Goal: Task Accomplishment & Management: Use online tool/utility

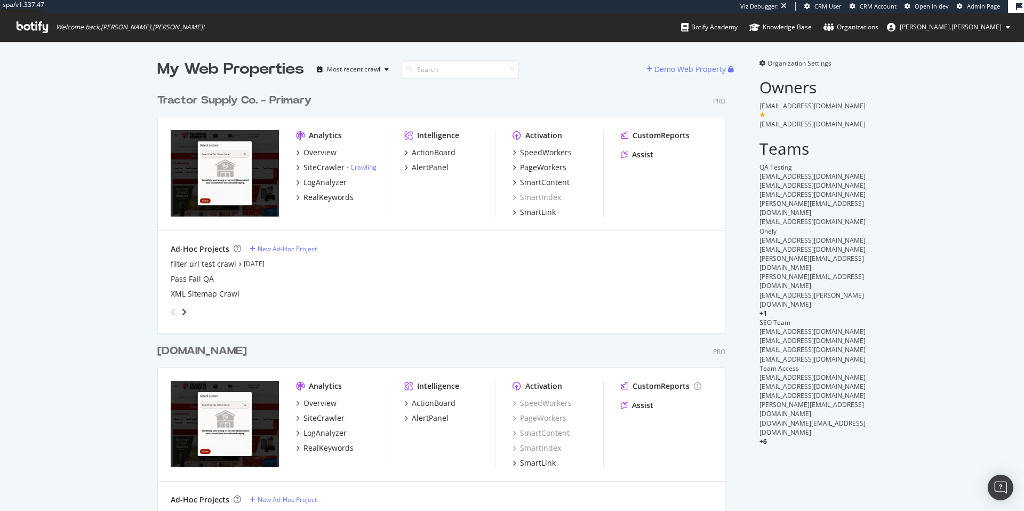
scroll to position [429, 569]
click at [218, 100] on div "Tractor Supply Co. - Primary" at bounding box center [234, 100] width 154 height 15
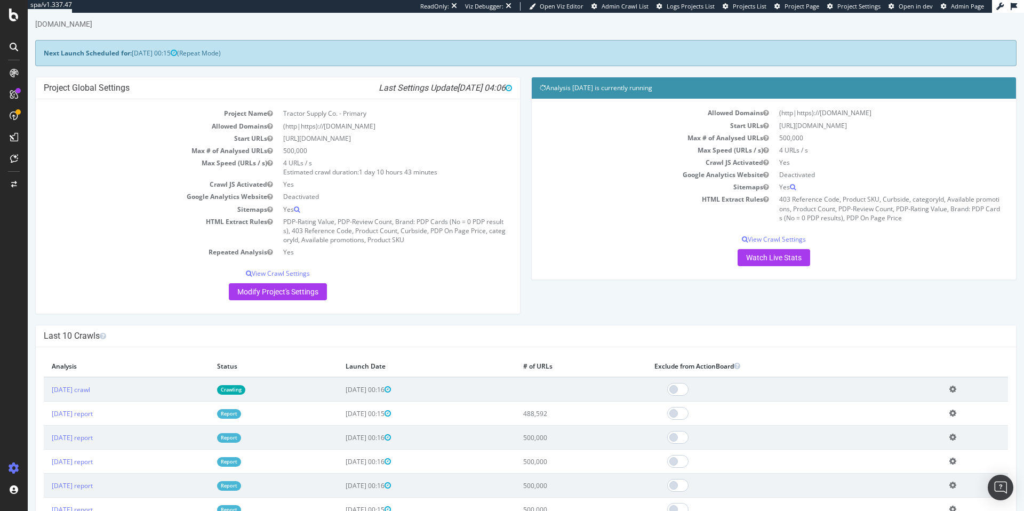
scroll to position [31, 0]
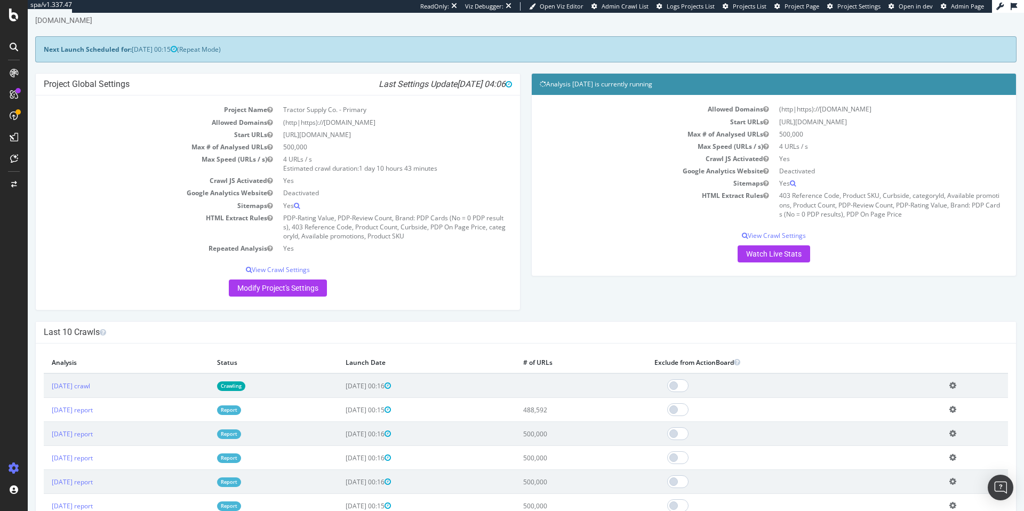
click at [241, 410] on link "Report" at bounding box center [229, 409] width 24 height 9
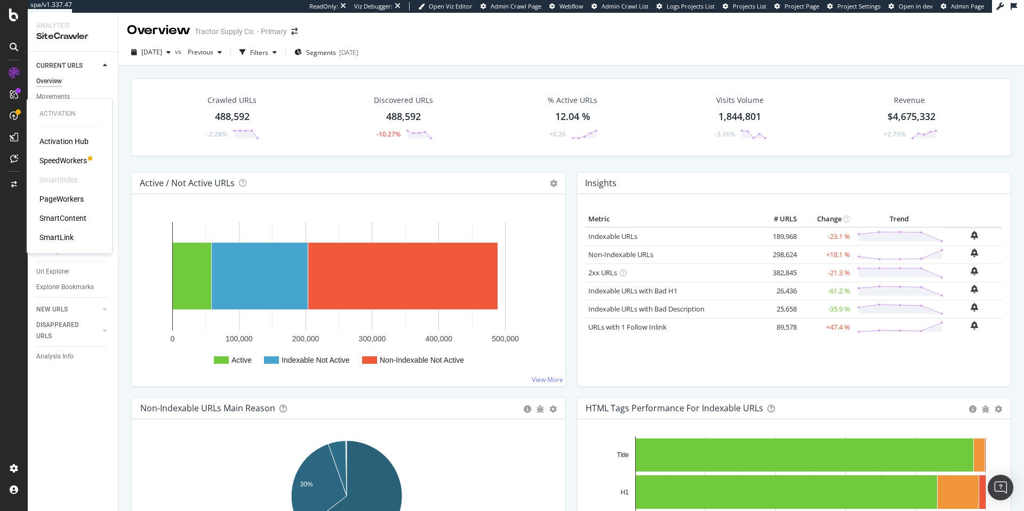
click at [62, 161] on div "SpeedWorkers" at bounding box center [62, 160] width 47 height 11
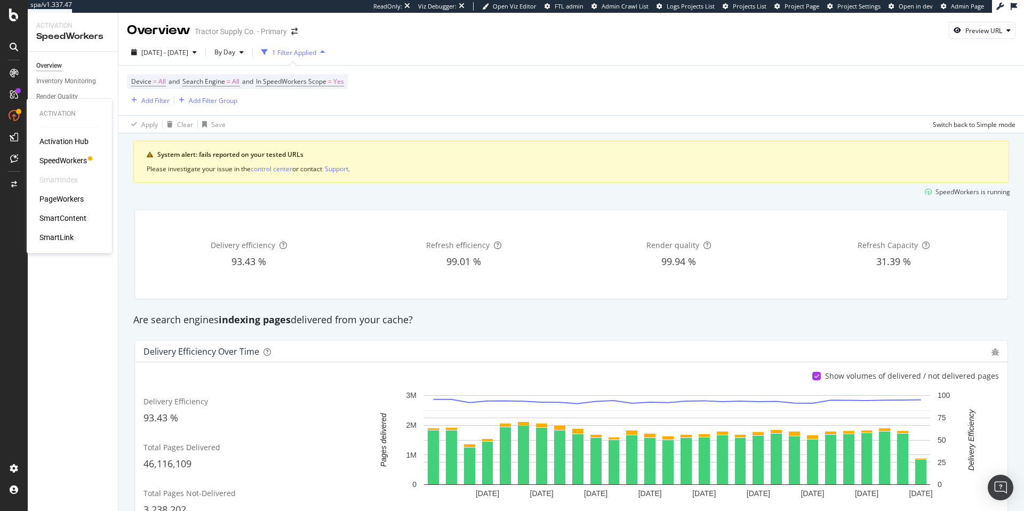
click at [70, 199] on div "PageWorkers" at bounding box center [61, 199] width 44 height 11
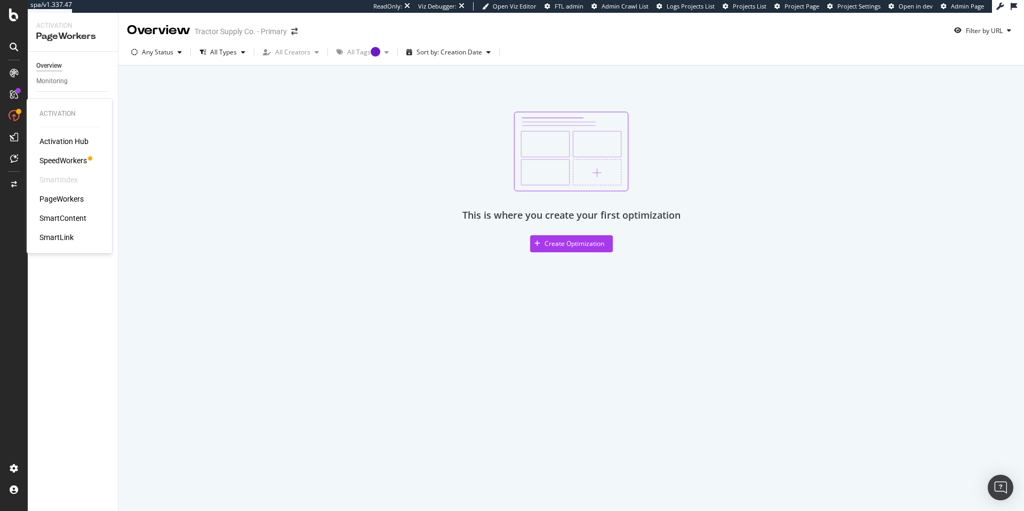
click at [60, 221] on div "SmartContent" at bounding box center [62, 218] width 47 height 11
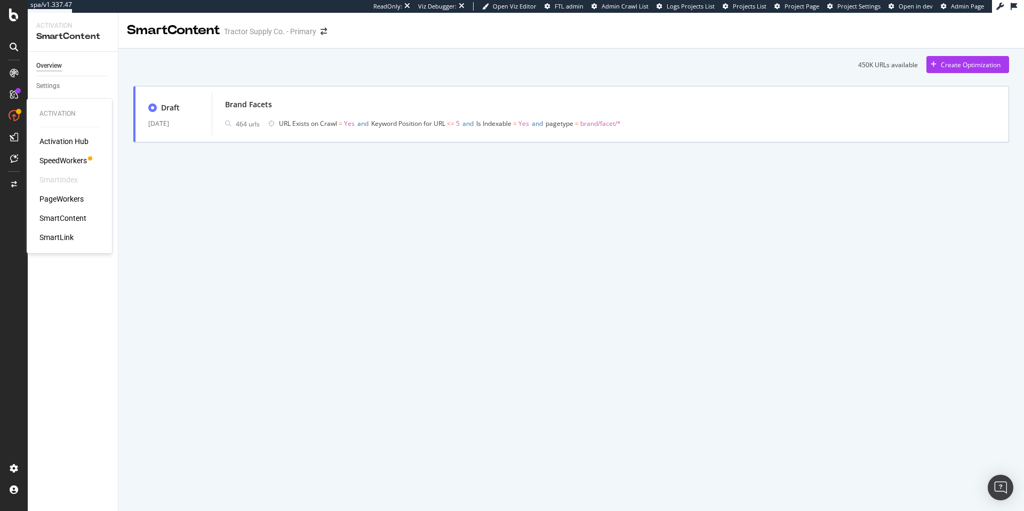
click at [57, 142] on div "Activation Hub" at bounding box center [63, 141] width 49 height 11
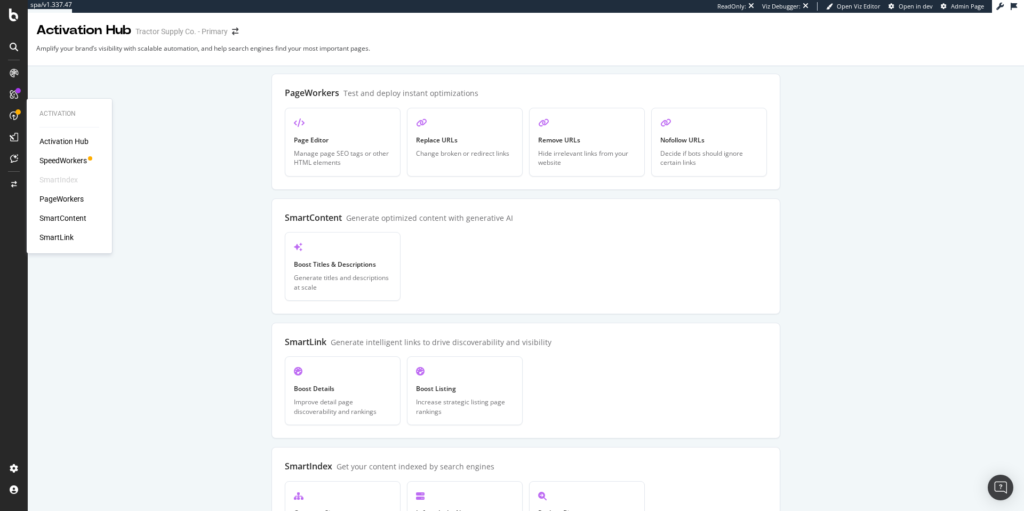
click at [52, 162] on div "SpeedWorkers" at bounding box center [62, 160] width 47 height 11
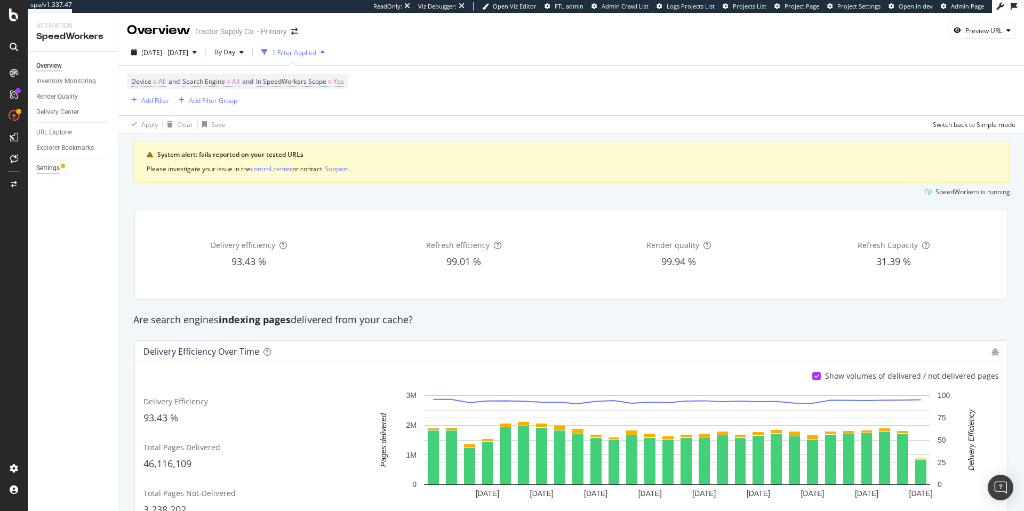
click at [50, 167] on div "Settings" at bounding box center [47, 168] width 23 height 11
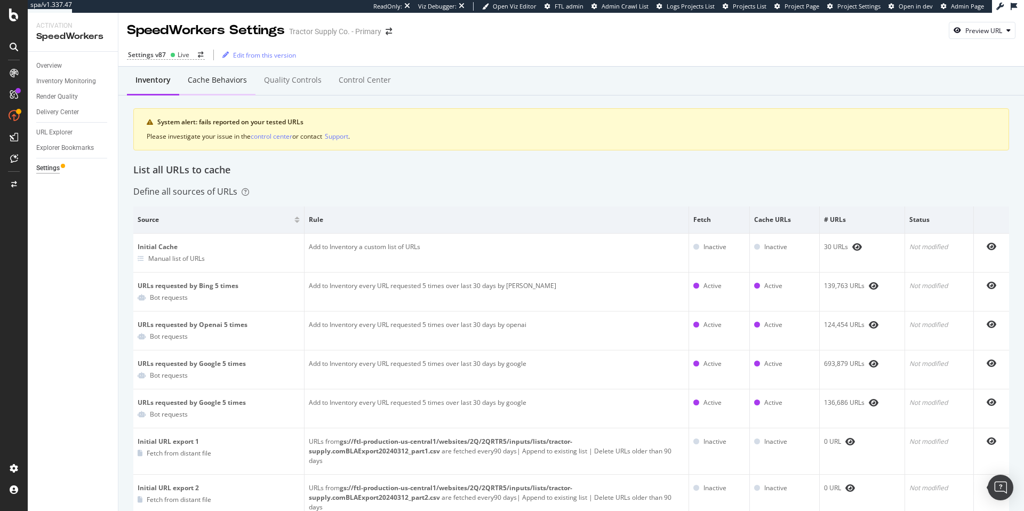
click at [220, 83] on div "Cache behaviors" at bounding box center [217, 80] width 59 height 11
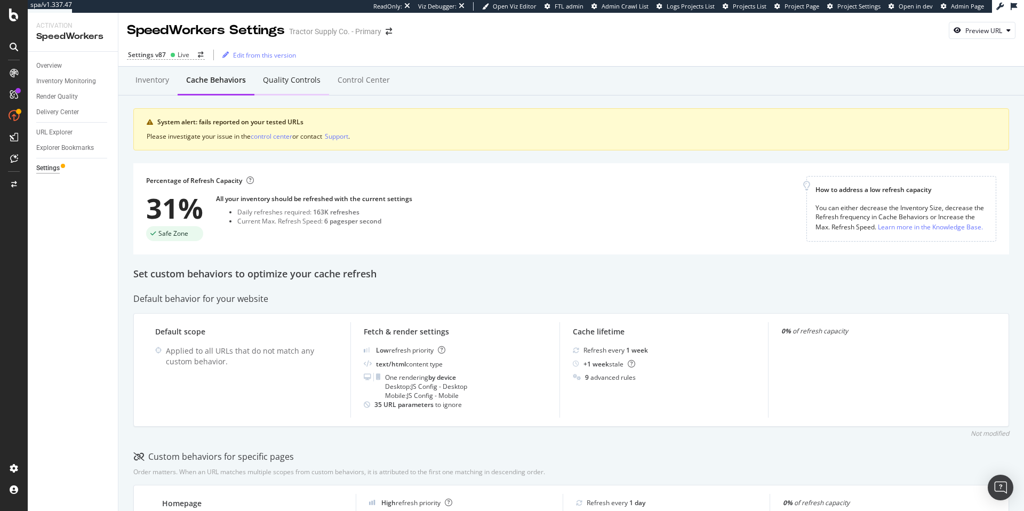
click at [295, 79] on div "Quality Controls" at bounding box center [292, 80] width 58 height 11
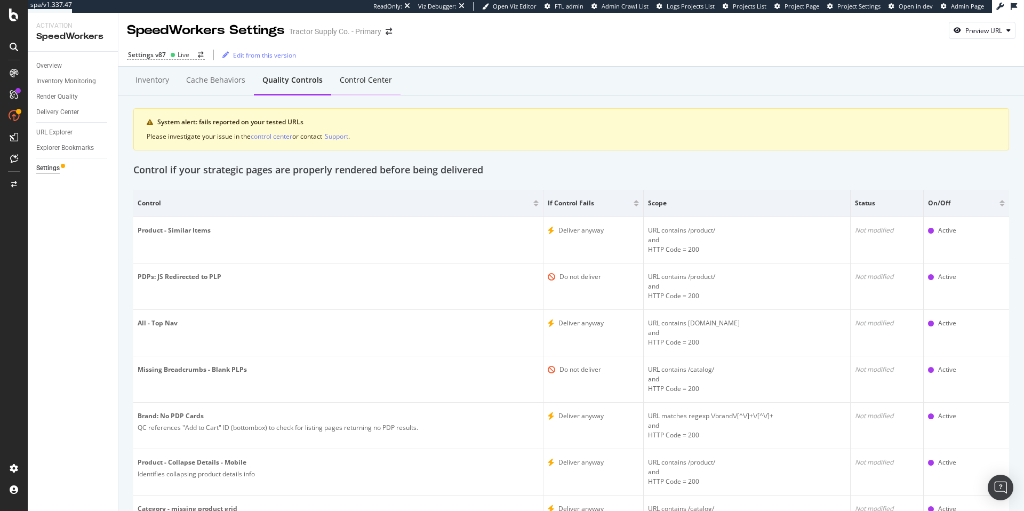
click at [358, 79] on div "Control Center" at bounding box center [366, 80] width 52 height 11
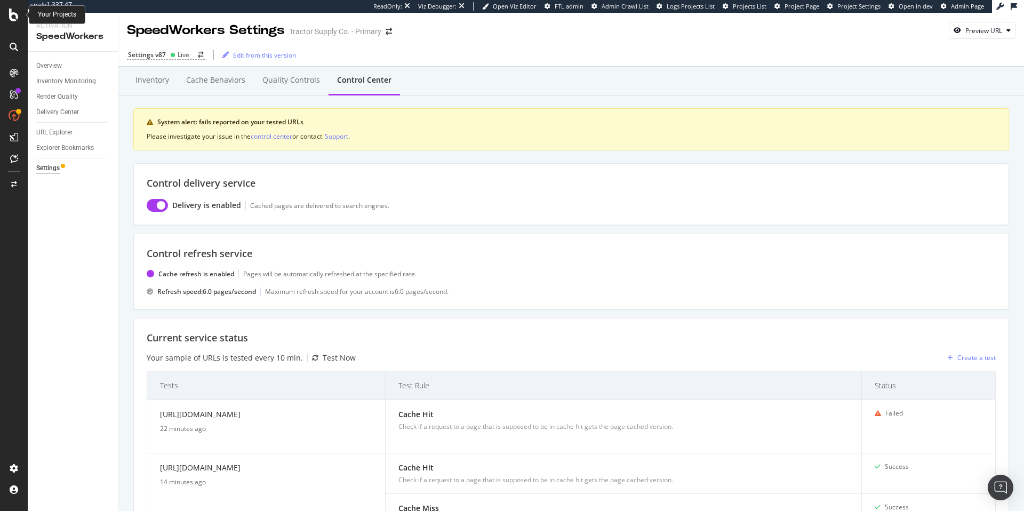
click at [11, 15] on icon at bounding box center [14, 15] width 10 height 13
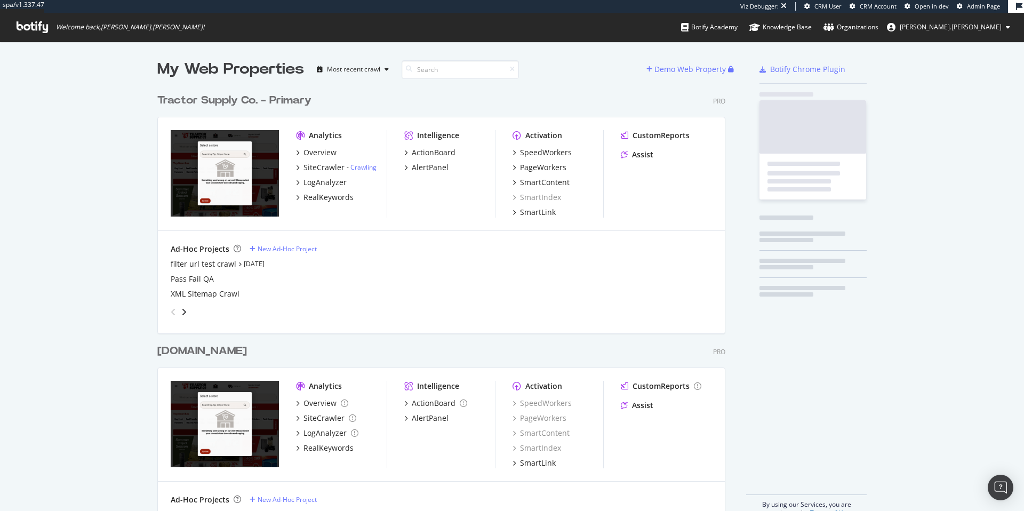
scroll to position [429, 569]
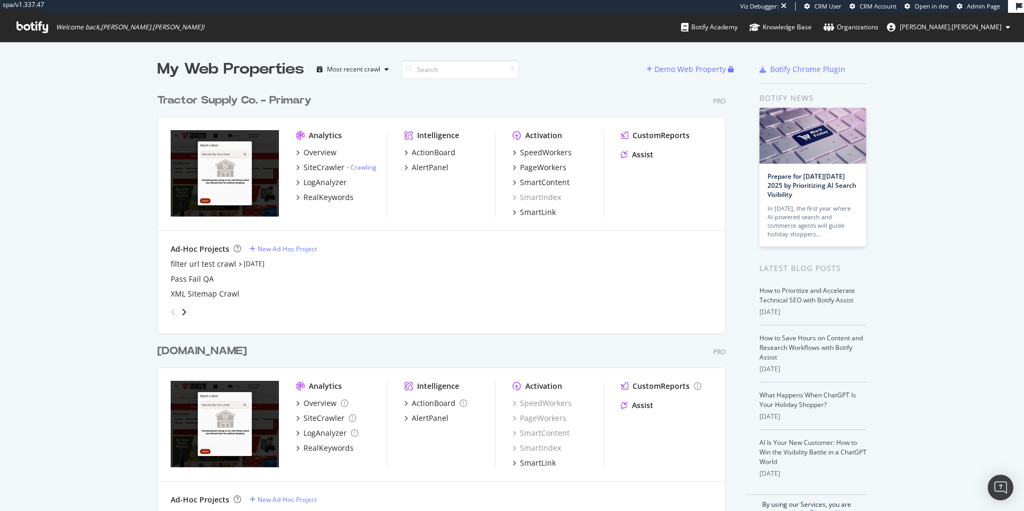
click at [243, 102] on div "Tractor Supply Co. - Primary" at bounding box center [234, 100] width 154 height 15
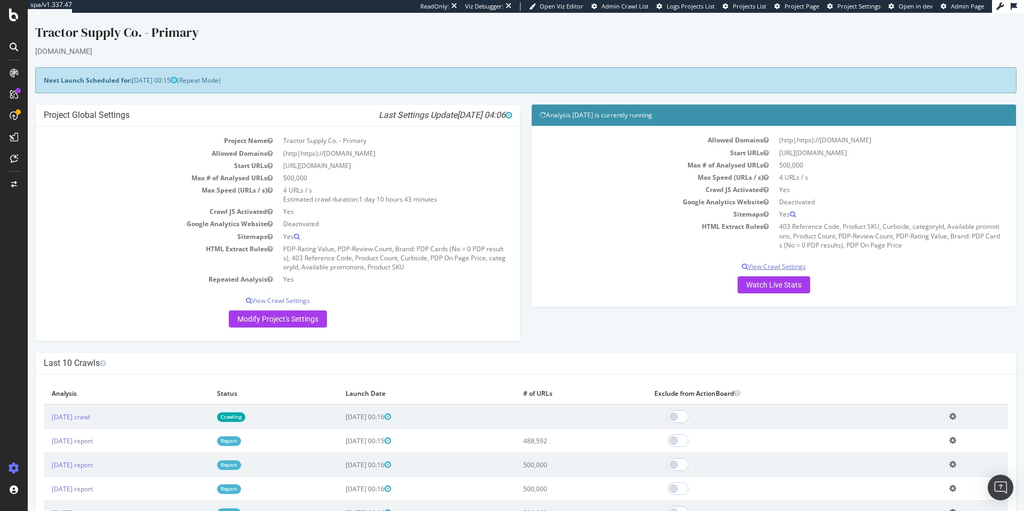
click at [775, 268] on p "View Crawl Settings" at bounding box center [774, 266] width 468 height 9
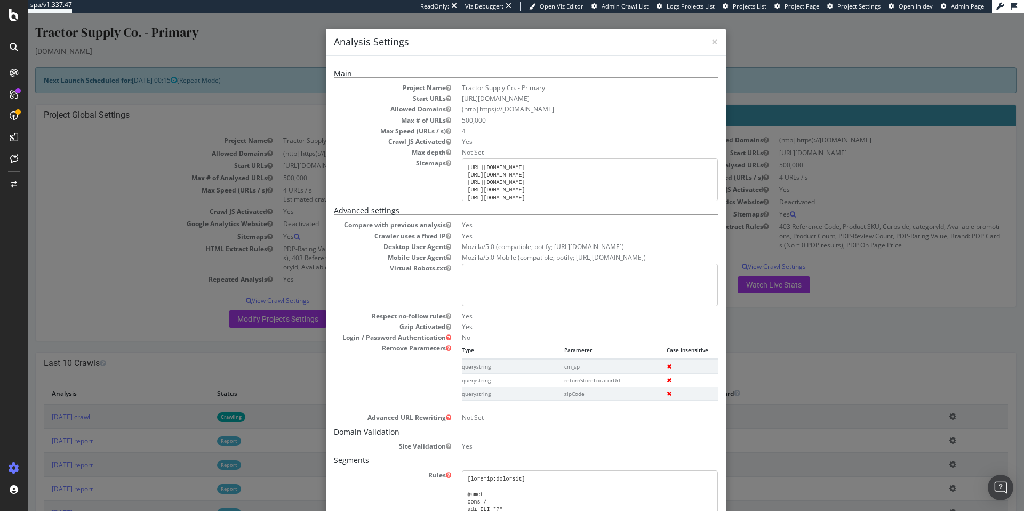
click at [874, 280] on div "× Close Analysis Settings Main Project Name Tractor Supply Co. - Primary Start …" at bounding box center [526, 262] width 997 height 498
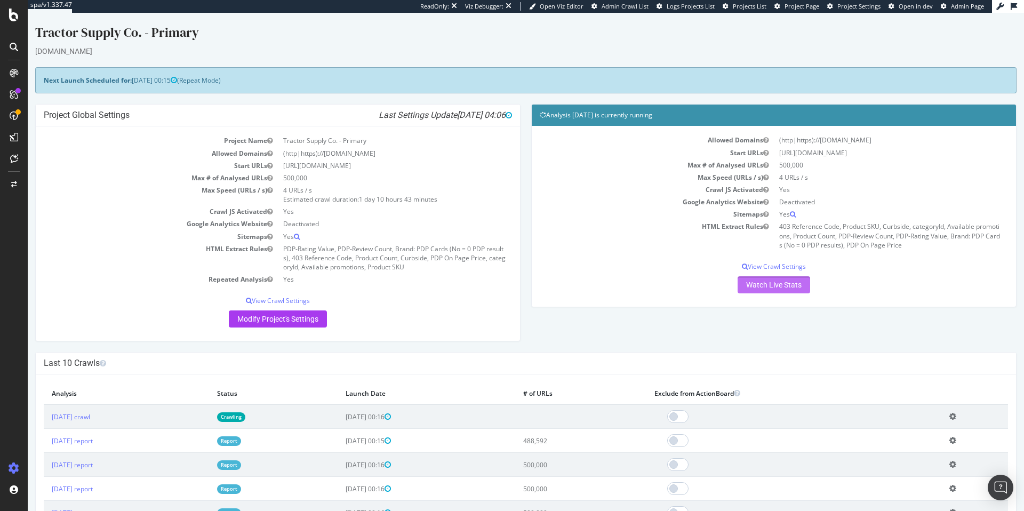
click at [767, 285] on link "Watch Live Stats" at bounding box center [774, 284] width 73 height 17
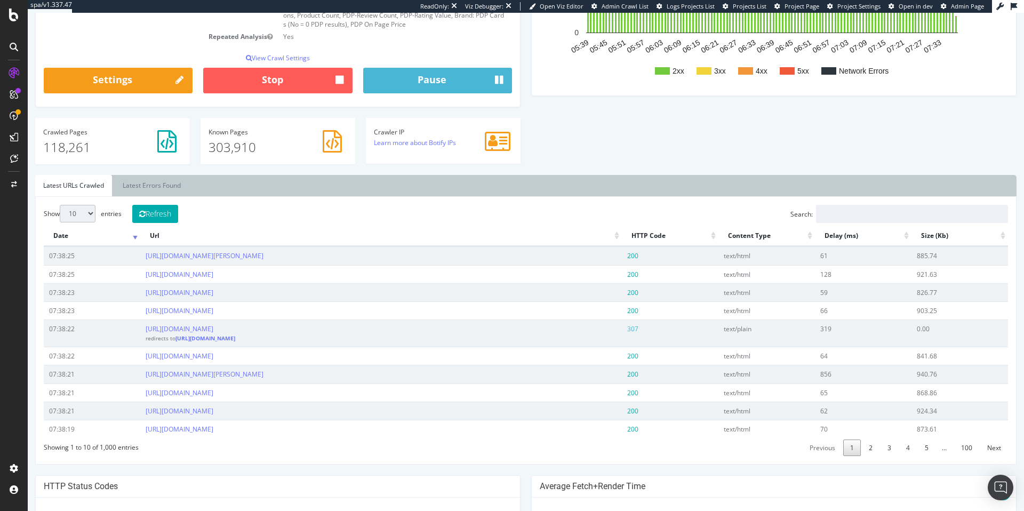
scroll to position [240, 0]
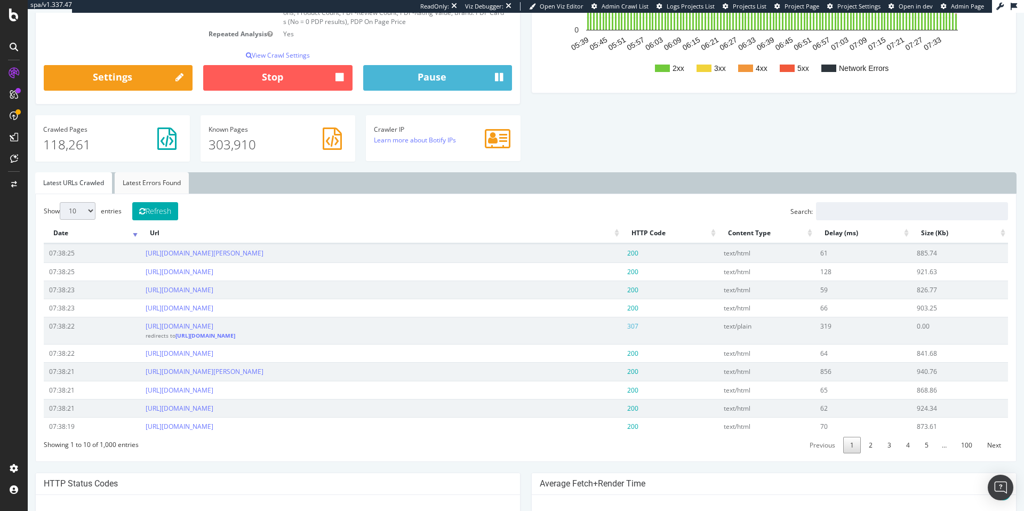
click at [138, 182] on link "Latest Errors Found" at bounding box center [152, 182] width 74 height 21
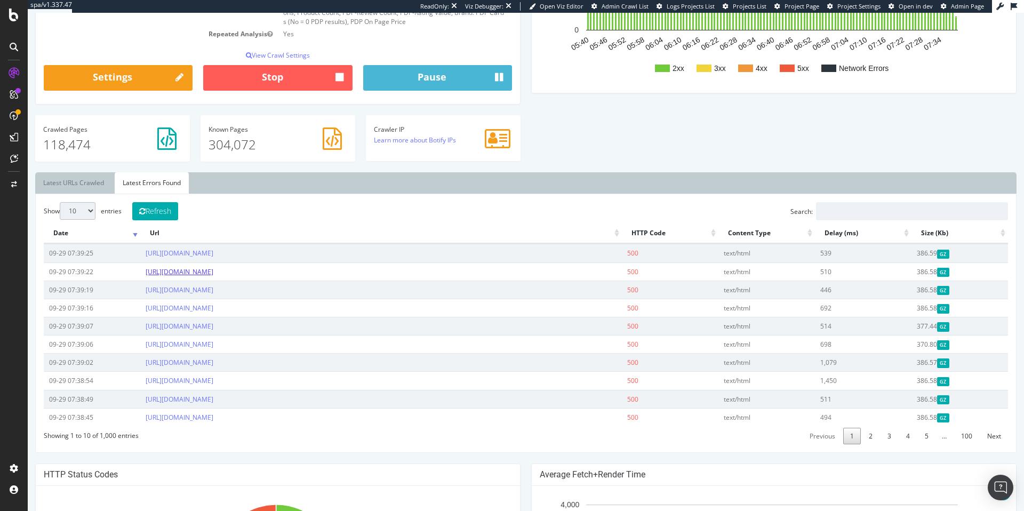
click at [213, 273] on link "https://www.tractorsupply.com/tsc/brand/dogtra/dog-toys" at bounding box center [180, 271] width 68 height 9
click at [93, 210] on select "10 25 50 100" at bounding box center [78, 211] width 36 height 18
select select "50"
click at [60, 202] on select "10 25 50 100" at bounding box center [78, 211] width 36 height 18
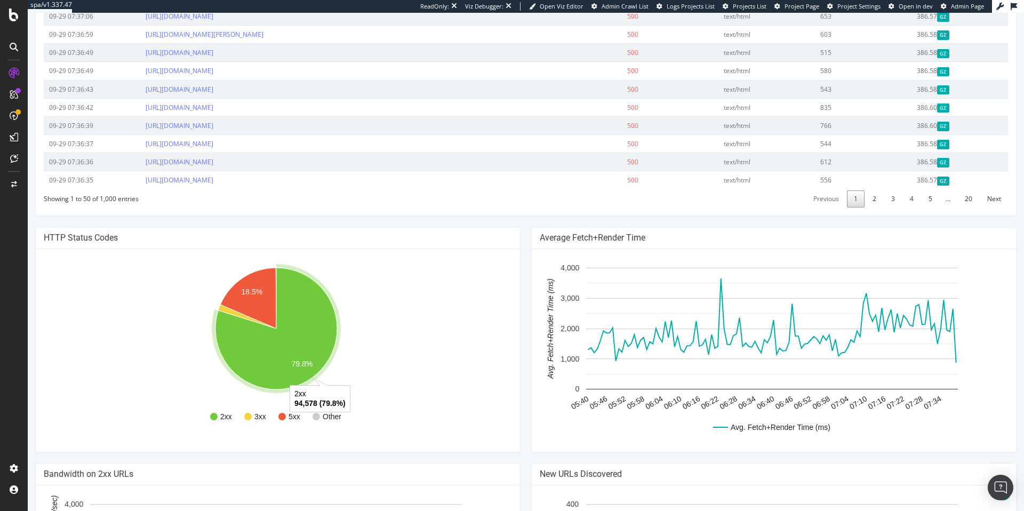
scroll to position [1191, 0]
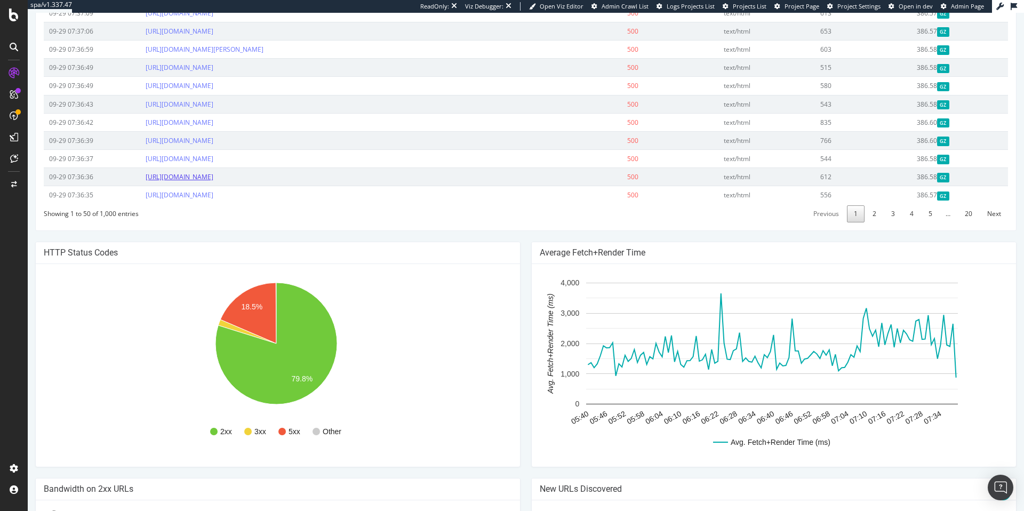
click at [213, 179] on link "https://www.tractorsupply.com/tsc/brand/kelty/tents-shelters" at bounding box center [180, 176] width 68 height 9
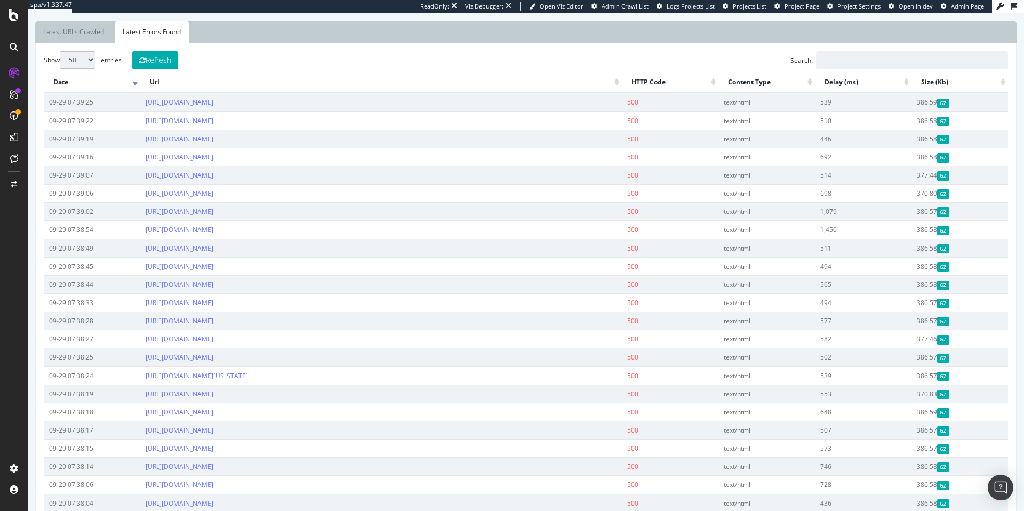
scroll to position [400, 0]
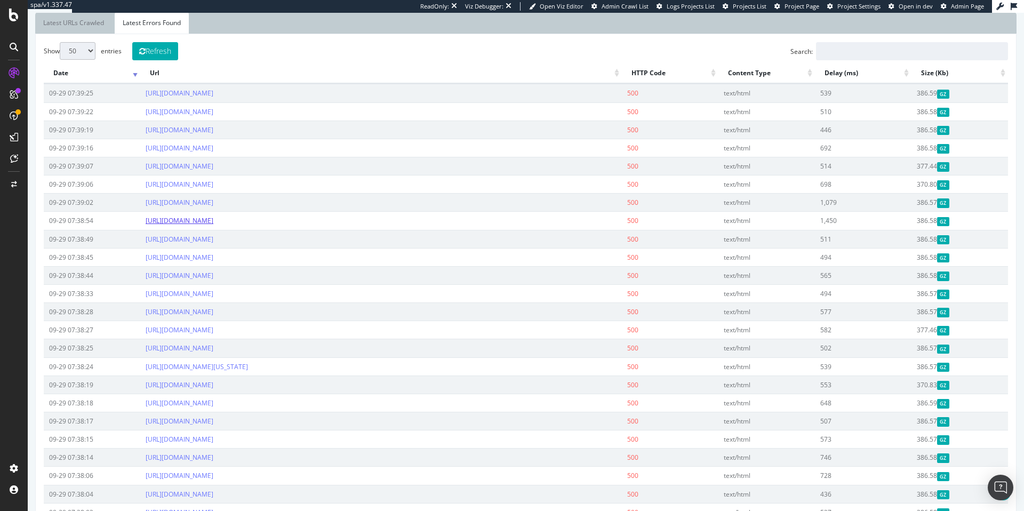
click at [213, 221] on link "https://www.tractorsupply.com/tsc/sale/jumper-cables" at bounding box center [180, 220] width 68 height 9
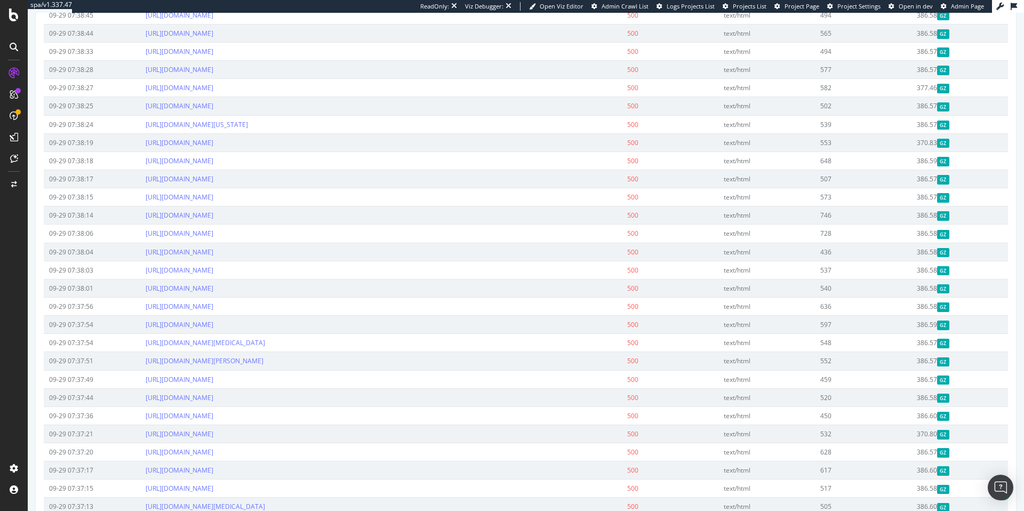
scroll to position [654, 0]
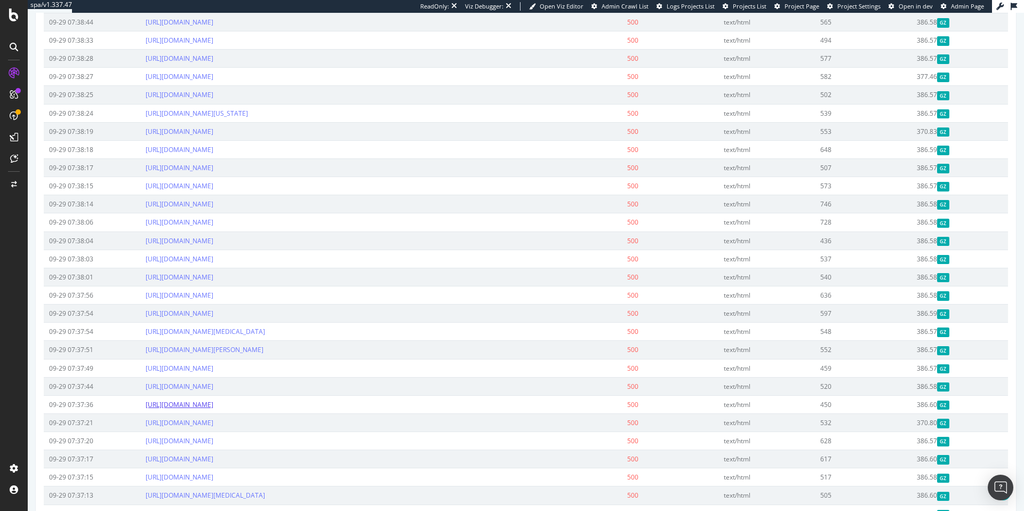
click at [213, 405] on link "https://www.tractorsupply.com/tsc/catalog/pet-travel-beds?filter=1y4%7CWaterpro…" at bounding box center [180, 404] width 68 height 9
click at [213, 42] on link "https://www.tractorsupply.com/tsc/brand/halo/hunting" at bounding box center [180, 40] width 68 height 9
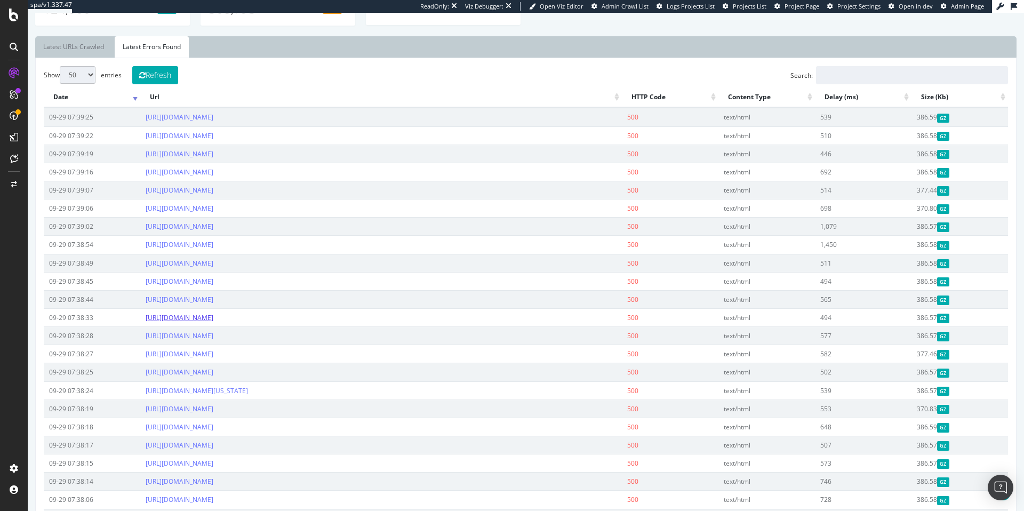
scroll to position [358, 0]
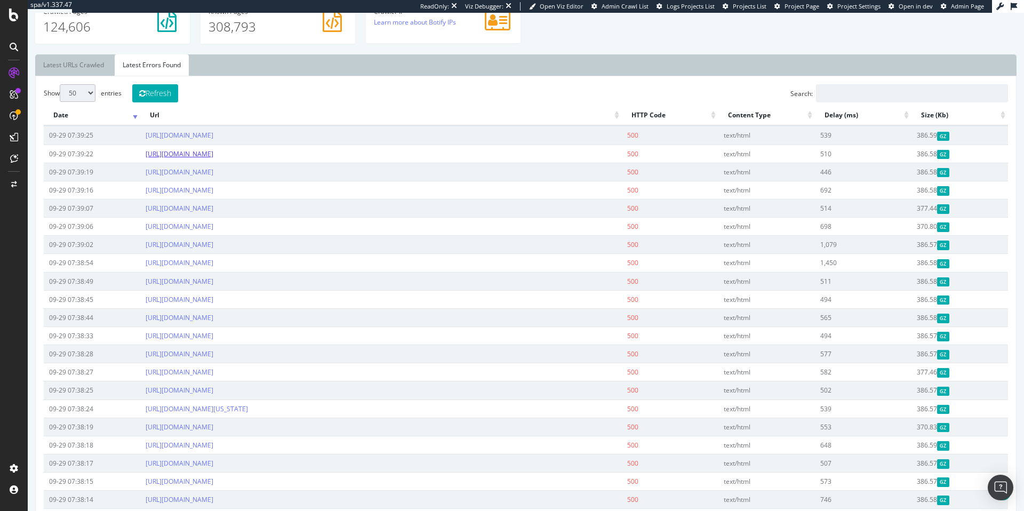
click at [213, 156] on link "https://www.tractorsupply.com/tsc/brand/dogtra/dog-toys" at bounding box center [180, 153] width 68 height 9
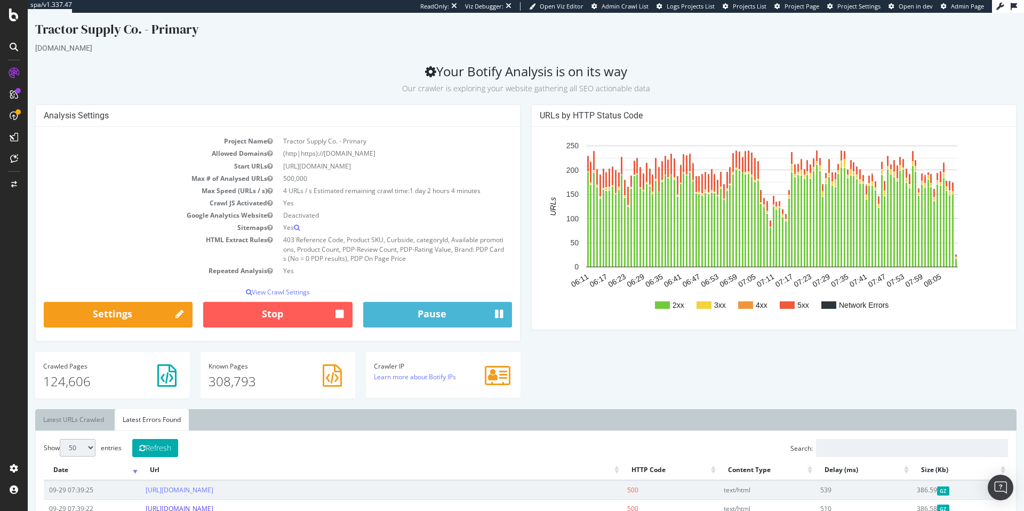
scroll to position [0, 0]
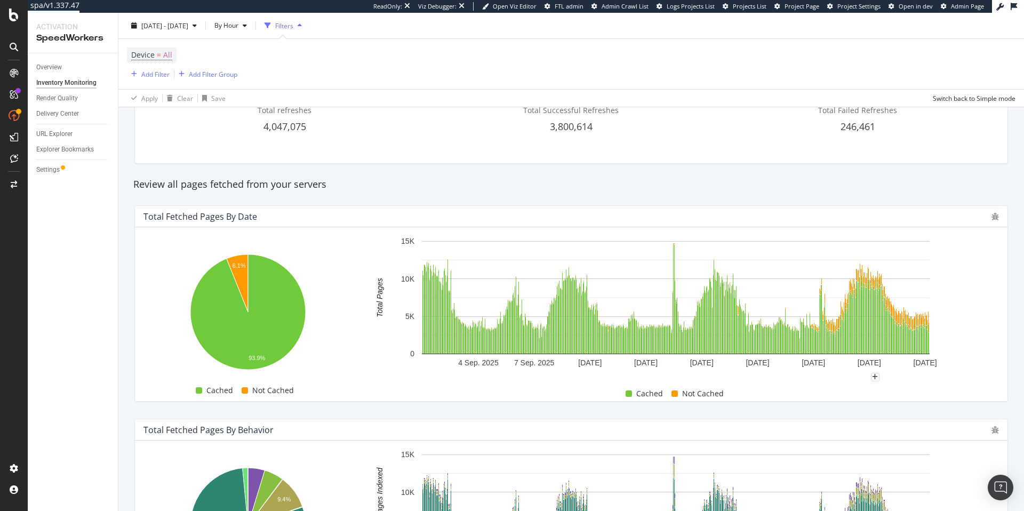
scroll to position [169, 0]
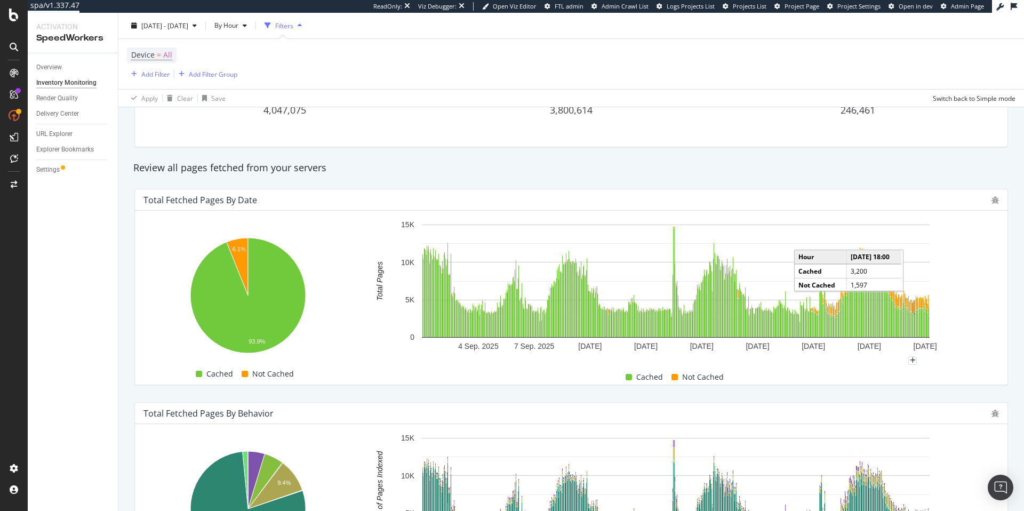
click at [914, 309] on rect "A chart." at bounding box center [914, 307] width 1 height 11
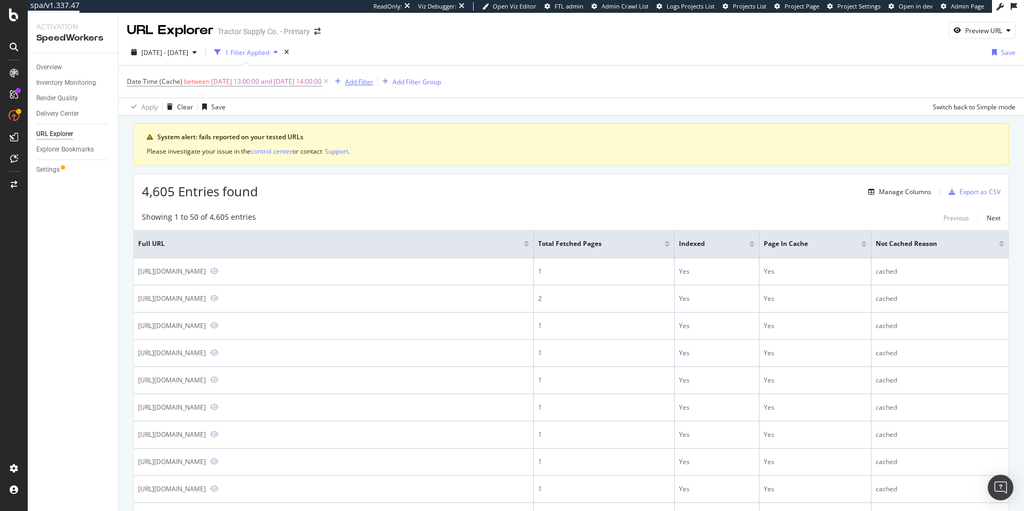
click at [373, 83] on div "Add Filter" at bounding box center [359, 81] width 28 height 9
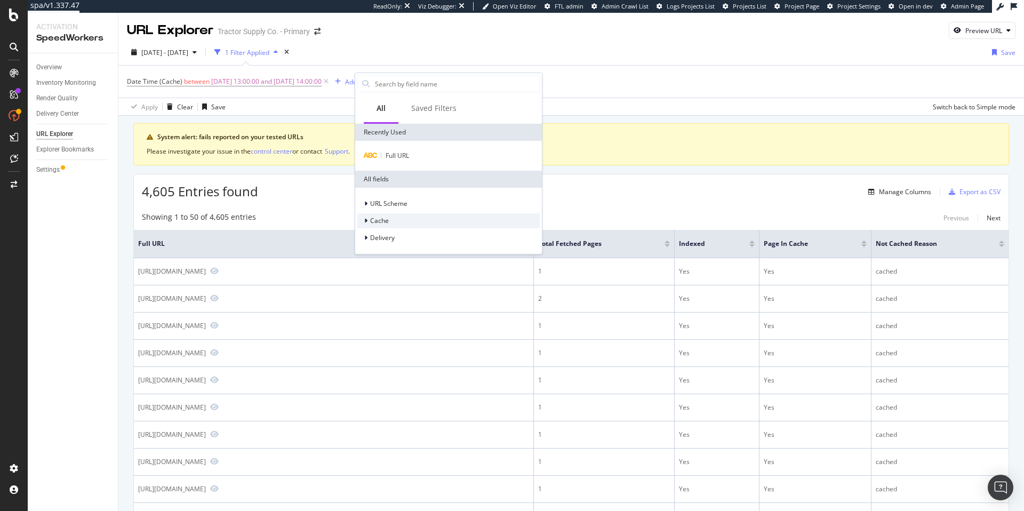
click at [368, 221] on div at bounding box center [367, 221] width 6 height 11
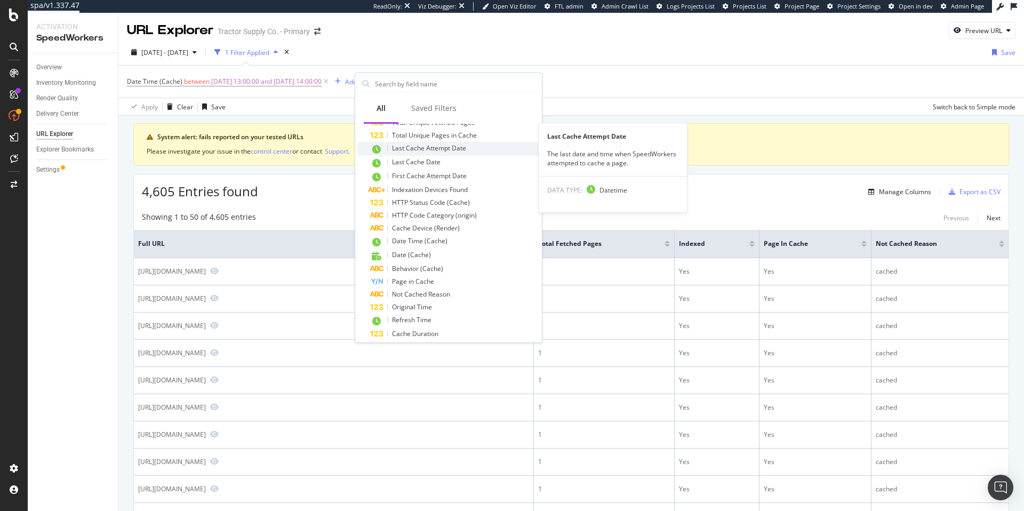
scroll to position [148, 0]
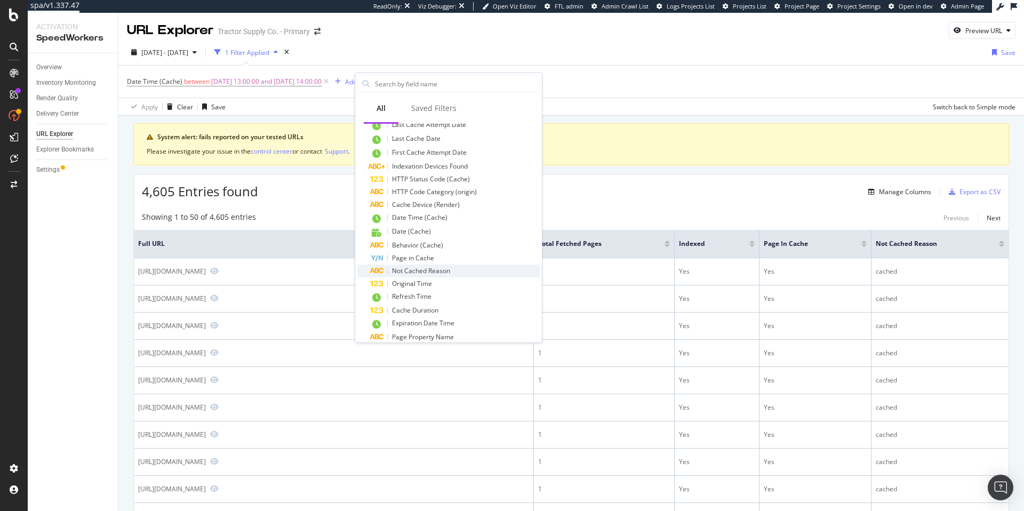
click at [428, 273] on span "Not Cached Reason" at bounding box center [421, 270] width 58 height 9
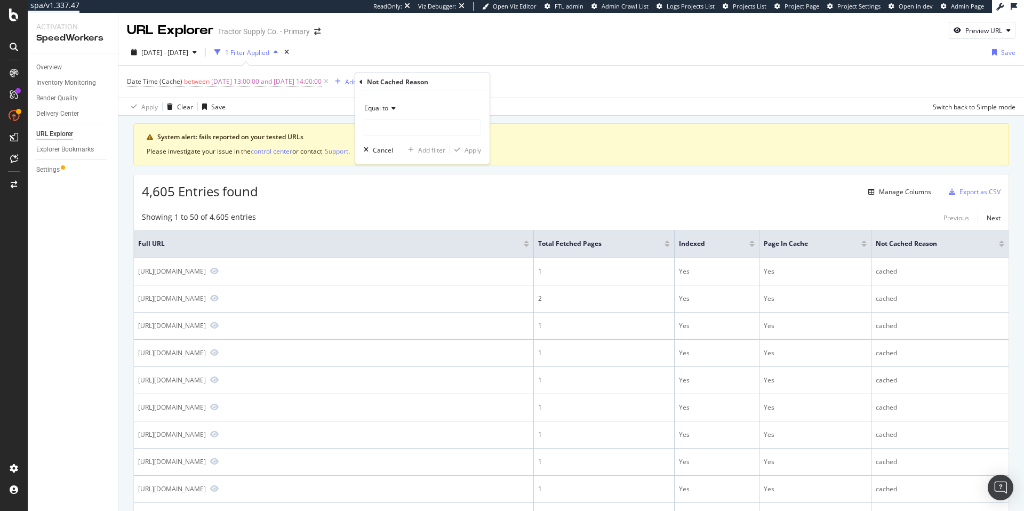
click at [392, 108] on icon at bounding box center [391, 108] width 7 height 6
click at [418, 104] on div "Equal to" at bounding box center [422, 108] width 117 height 17
click at [400, 125] on input "text" at bounding box center [422, 127] width 116 height 17
click at [404, 152] on span "last_refresh_5xx" at bounding box center [404, 152] width 75 height 9
type input "last_refresh_5xx"
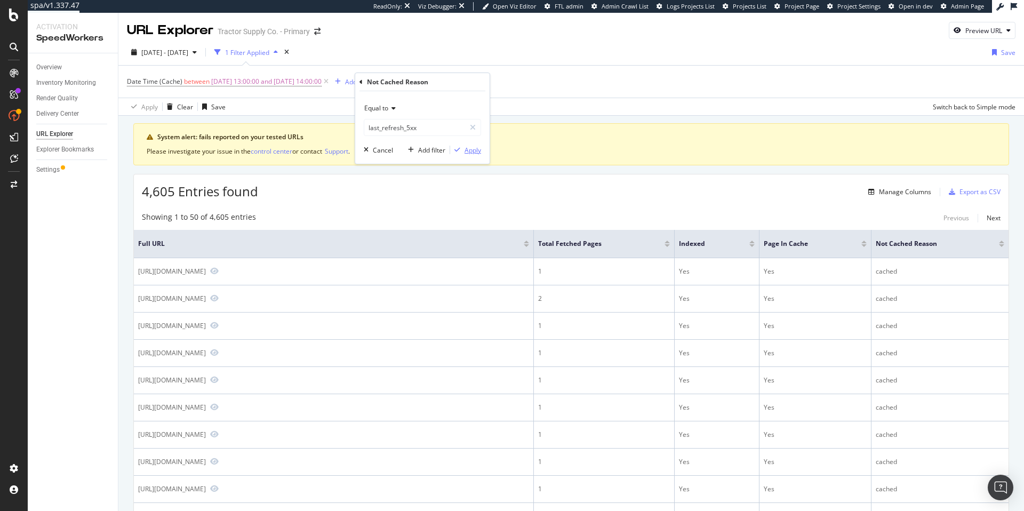
click at [475, 151] on div "Apply" at bounding box center [473, 150] width 17 height 9
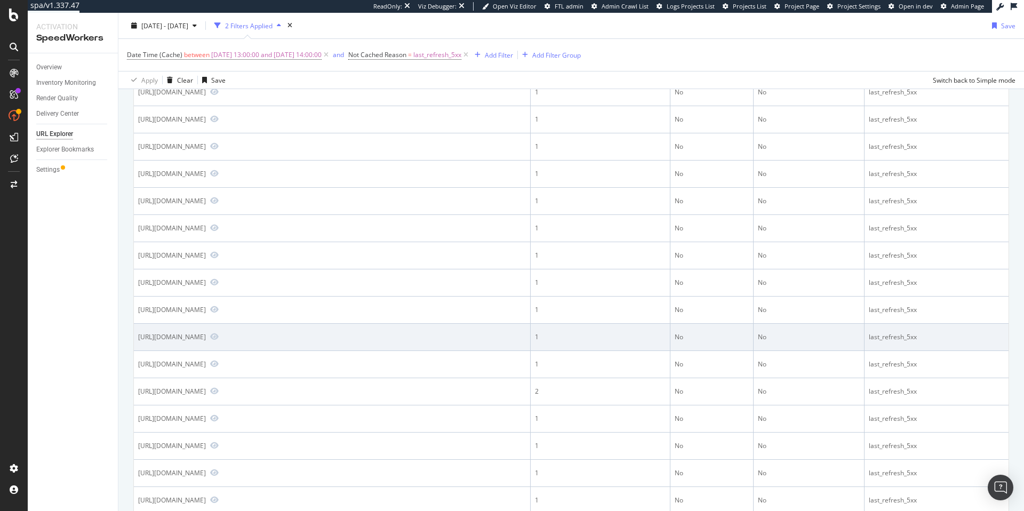
scroll to position [888, 0]
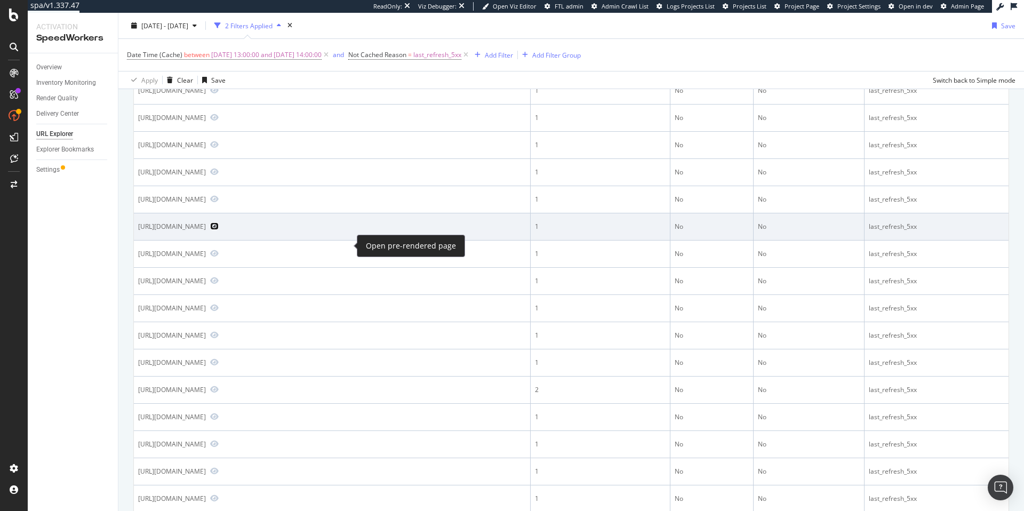
click at [219, 230] on icon "Preview https://www.tractorsupply.com/tsc/catalog/stoves?filter=71%7CSale" at bounding box center [214, 225] width 9 height 7
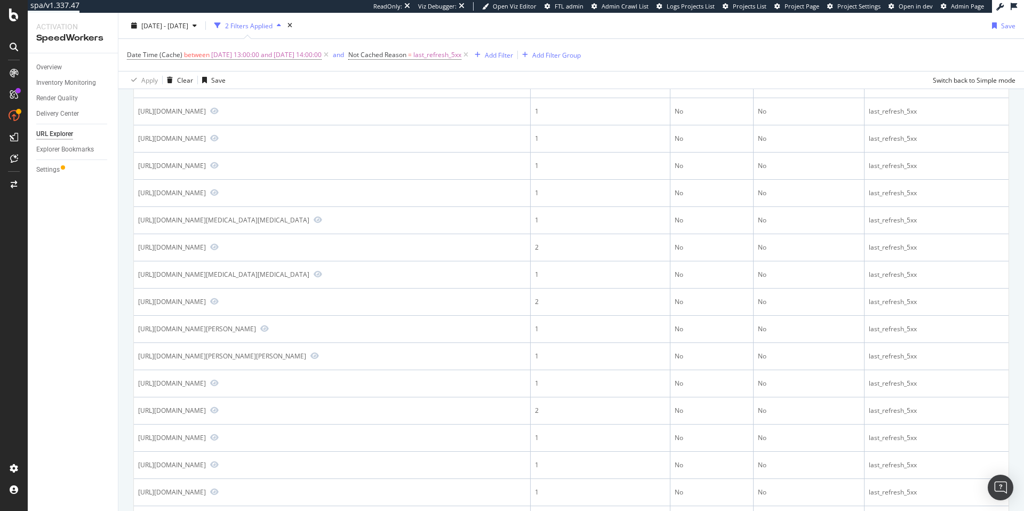
scroll to position [0, 0]
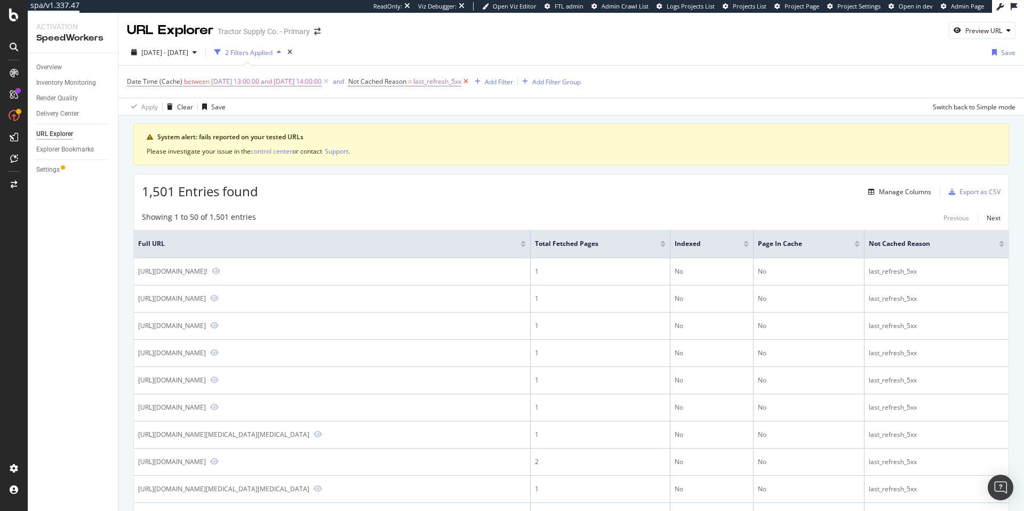
click at [471, 82] on icon at bounding box center [465, 81] width 9 height 11
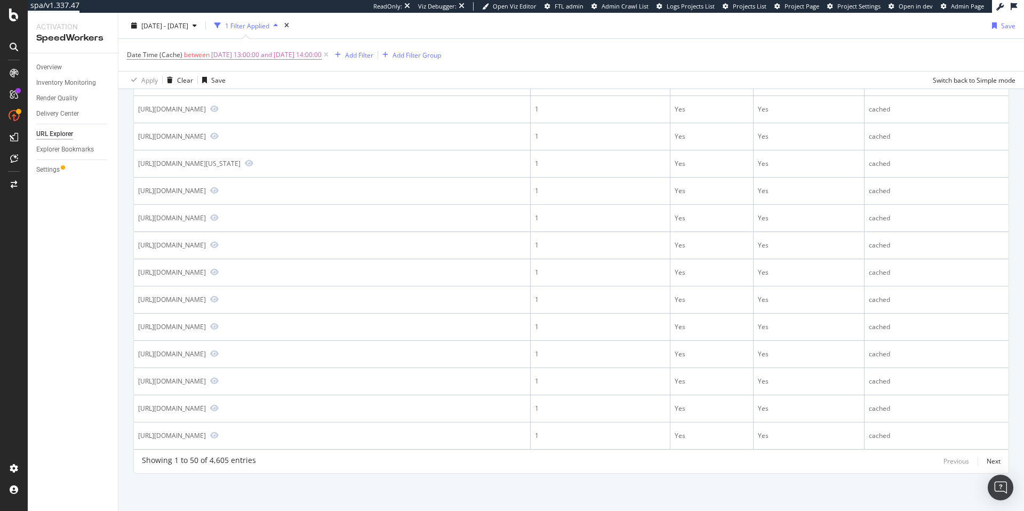
scroll to position [1462, 0]
click at [373, 57] on div "Add Filter" at bounding box center [359, 54] width 28 height 9
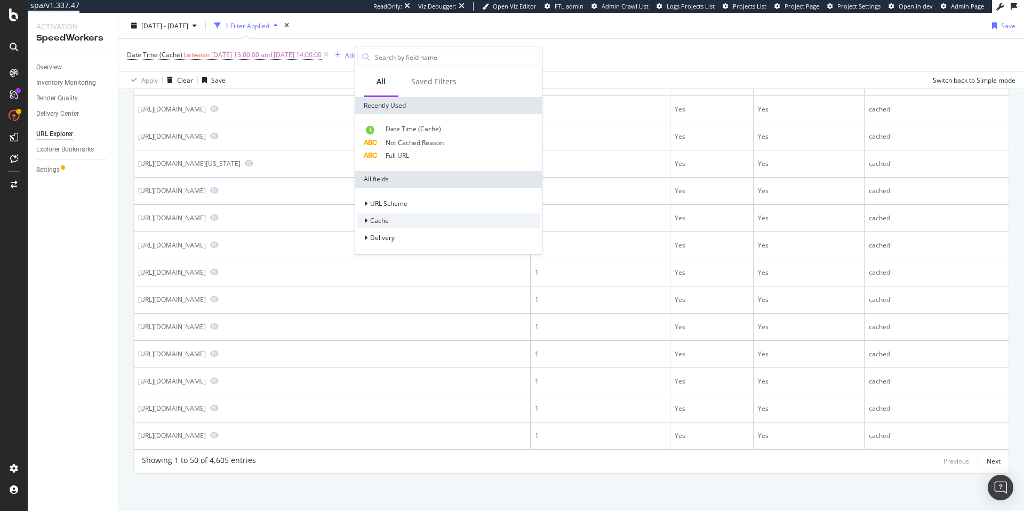
click at [380, 220] on span "Cache" at bounding box center [379, 220] width 19 height 9
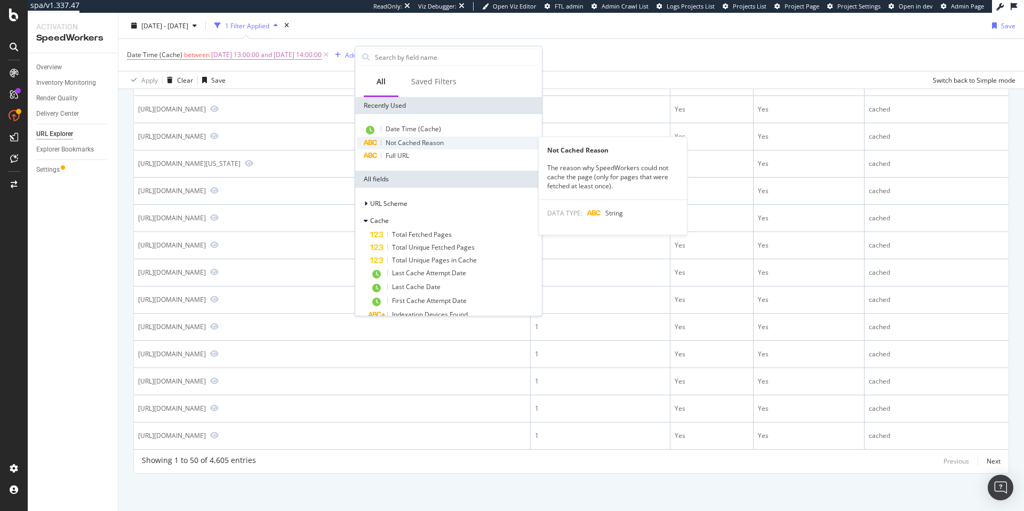
click at [394, 141] on span "Not Cached Reason" at bounding box center [415, 142] width 58 height 9
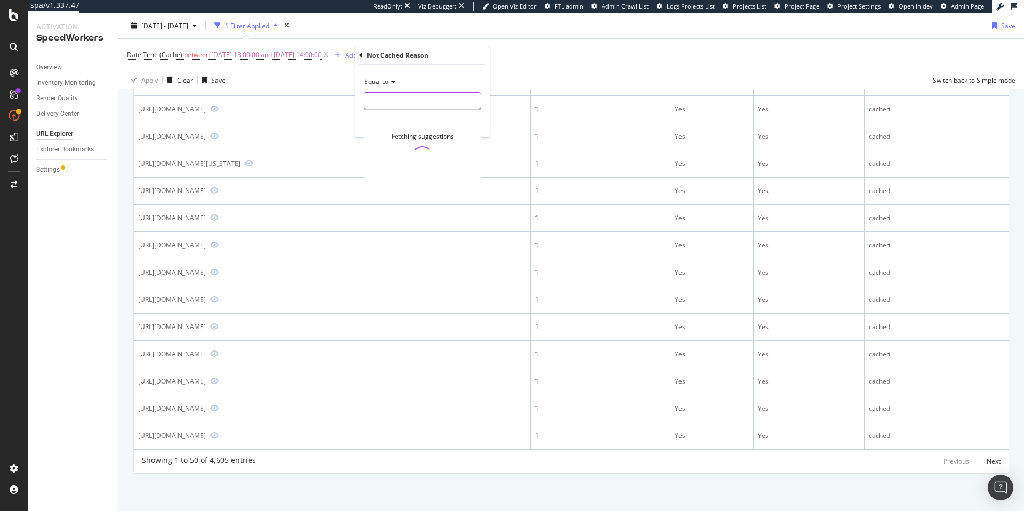
click at [394, 106] on input "text" at bounding box center [422, 100] width 116 height 17
click at [394, 115] on span "cached" at bounding box center [402, 114] width 71 height 9
type input "cached"
click at [479, 122] on div "Apply" at bounding box center [473, 123] width 17 height 9
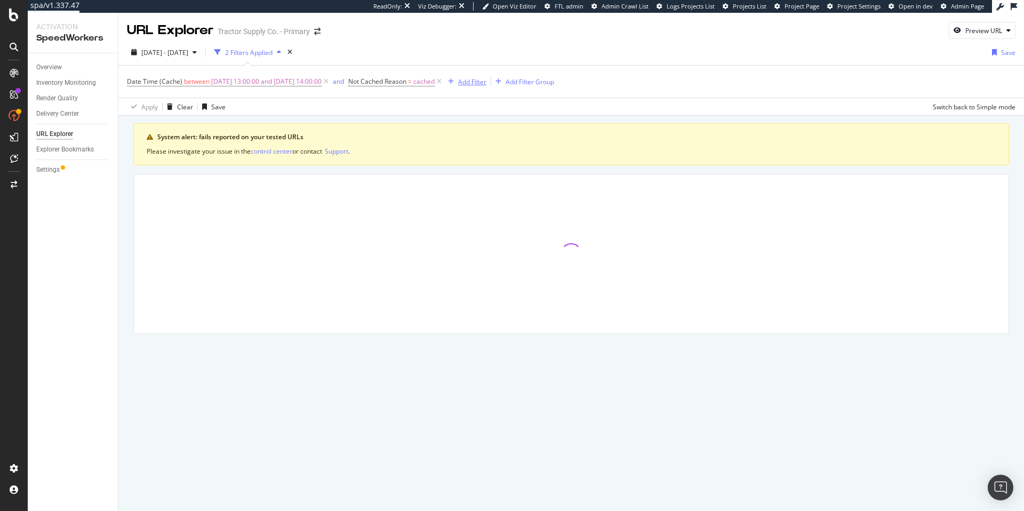
click at [487, 85] on div "Add Filter" at bounding box center [472, 81] width 28 height 9
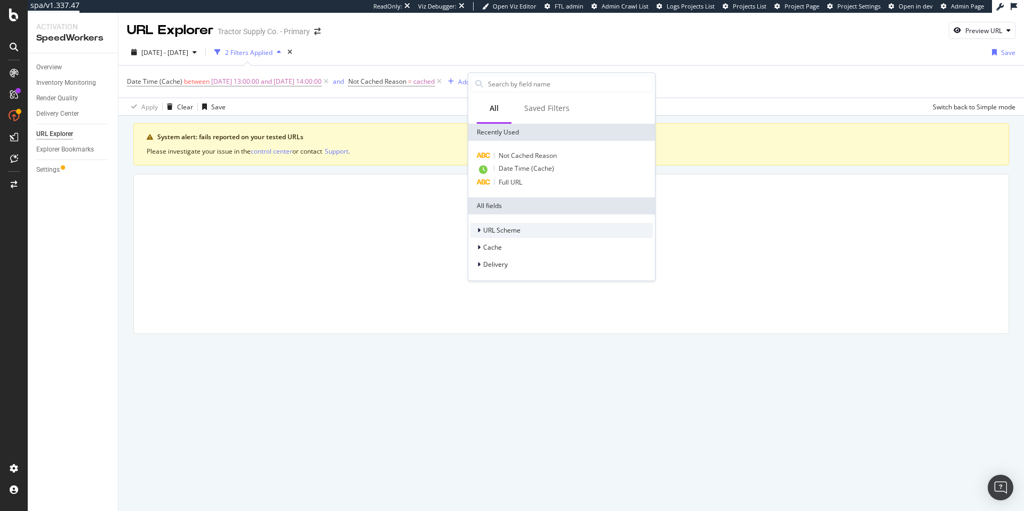
click at [507, 234] on span "URL Scheme" at bounding box center [501, 230] width 37 height 9
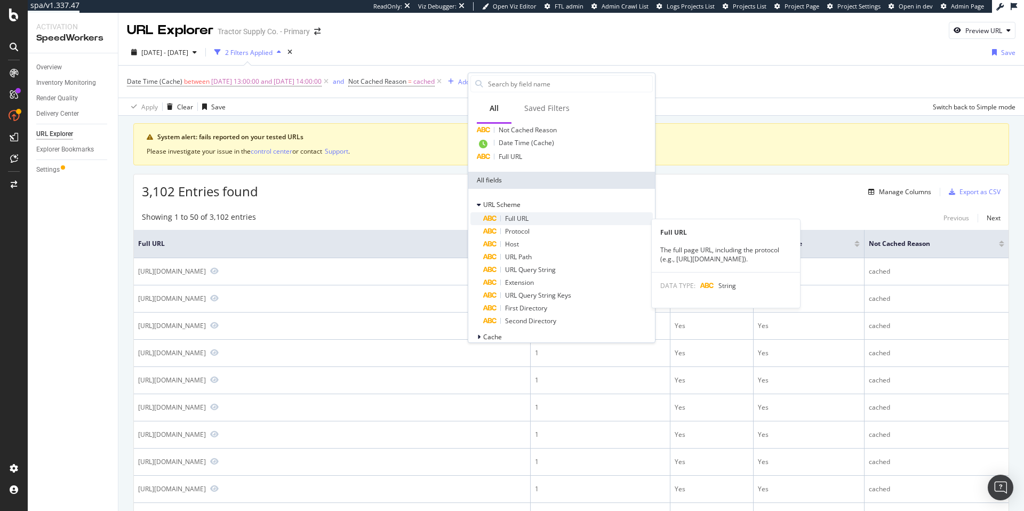
scroll to position [40, 0]
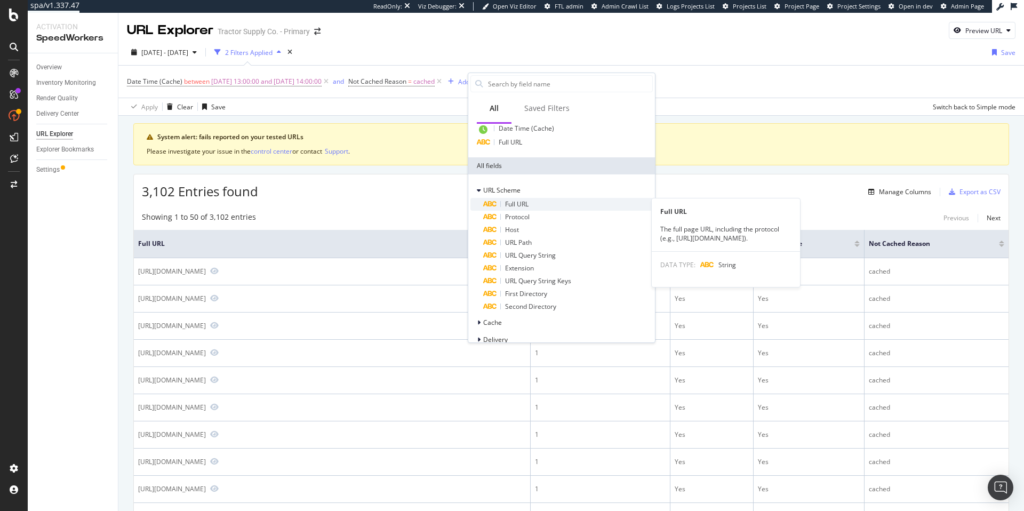
click at [520, 203] on span "Full URL" at bounding box center [516, 204] width 23 height 9
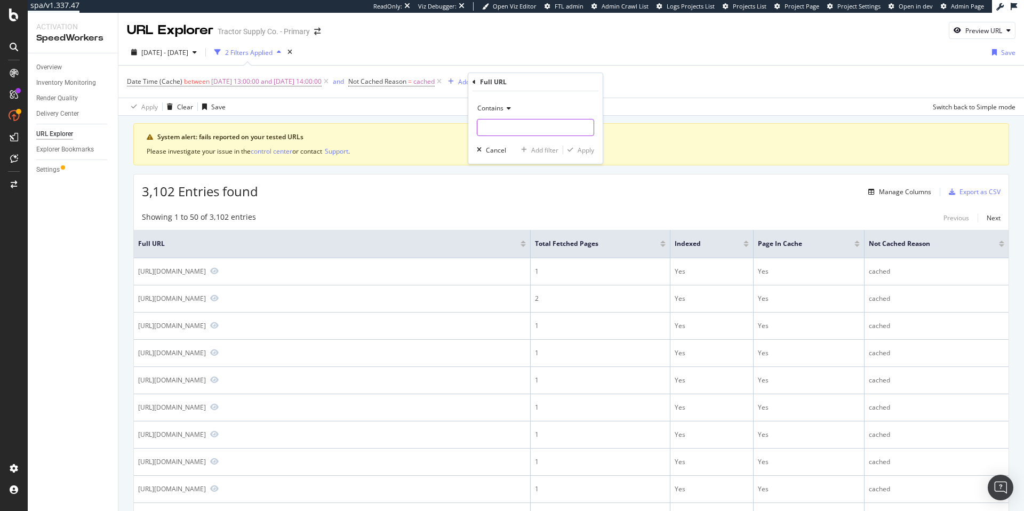
click at [504, 124] on input "text" at bounding box center [535, 127] width 116 height 17
type input "/brand"
click at [580, 152] on div "Apply" at bounding box center [586, 150] width 17 height 9
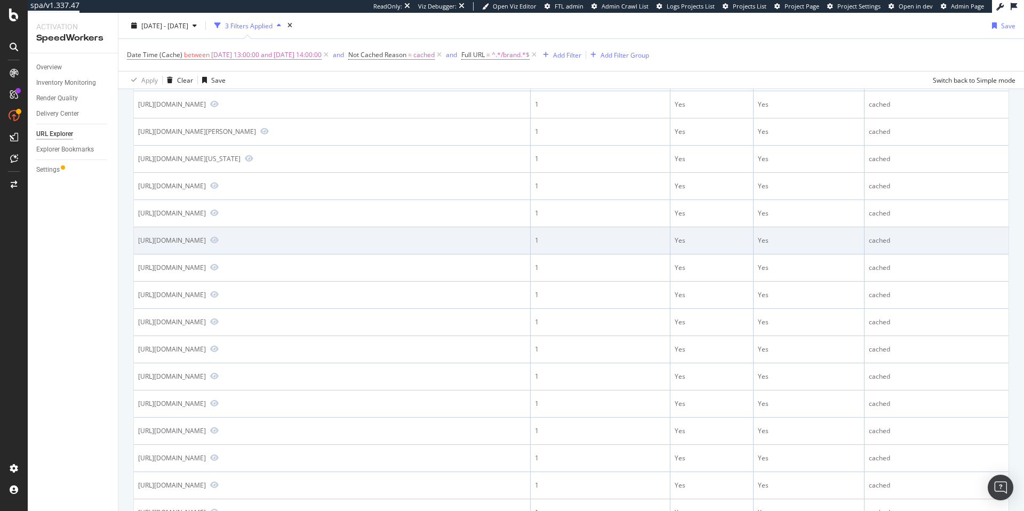
scroll to position [379, 0]
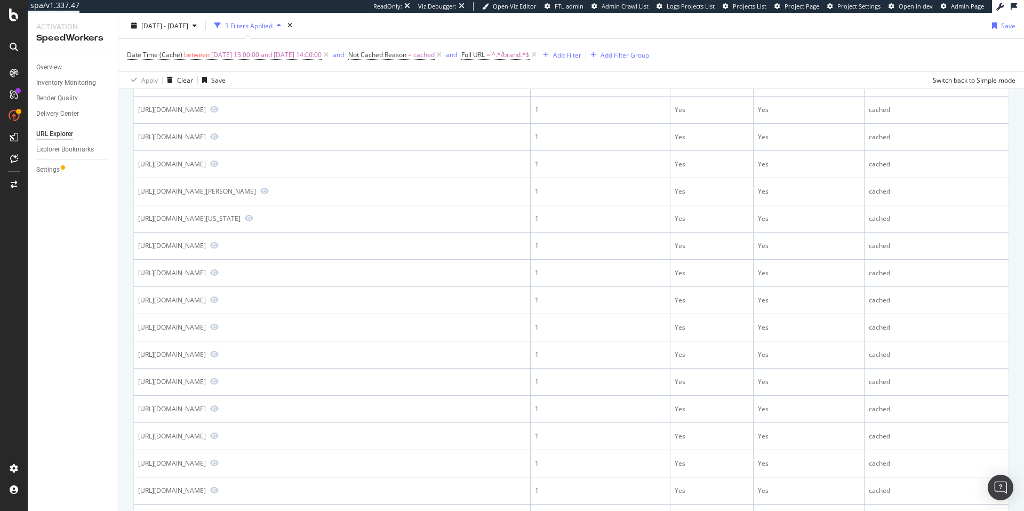
click at [539, 57] on icon at bounding box center [534, 55] width 9 height 11
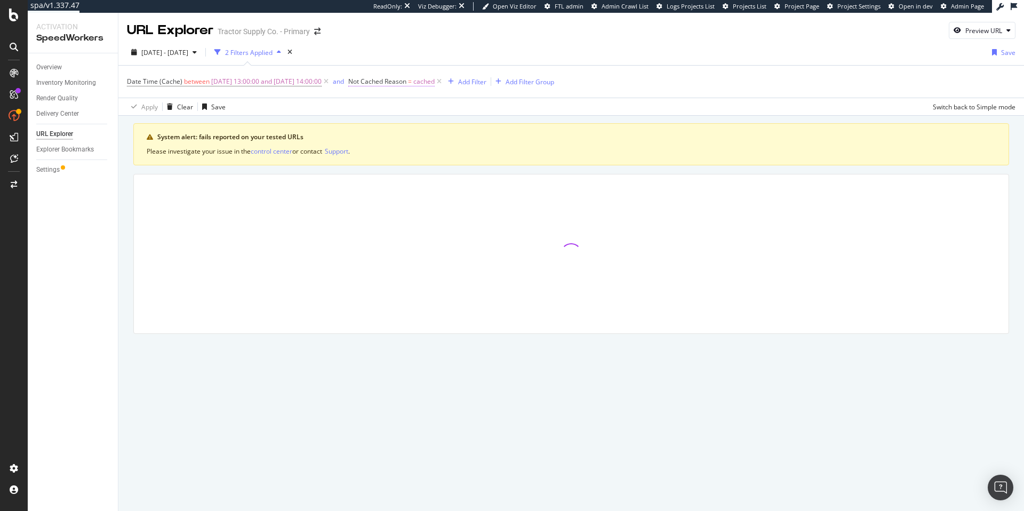
click at [402, 82] on span "Not Cached Reason" at bounding box center [377, 81] width 58 height 9
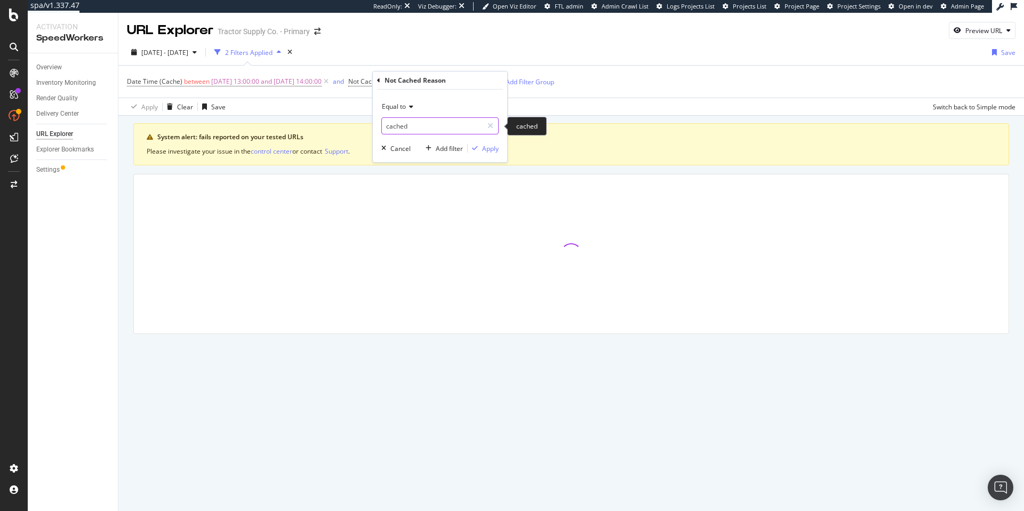
click at [404, 125] on input "cached" at bounding box center [432, 125] width 101 height 17
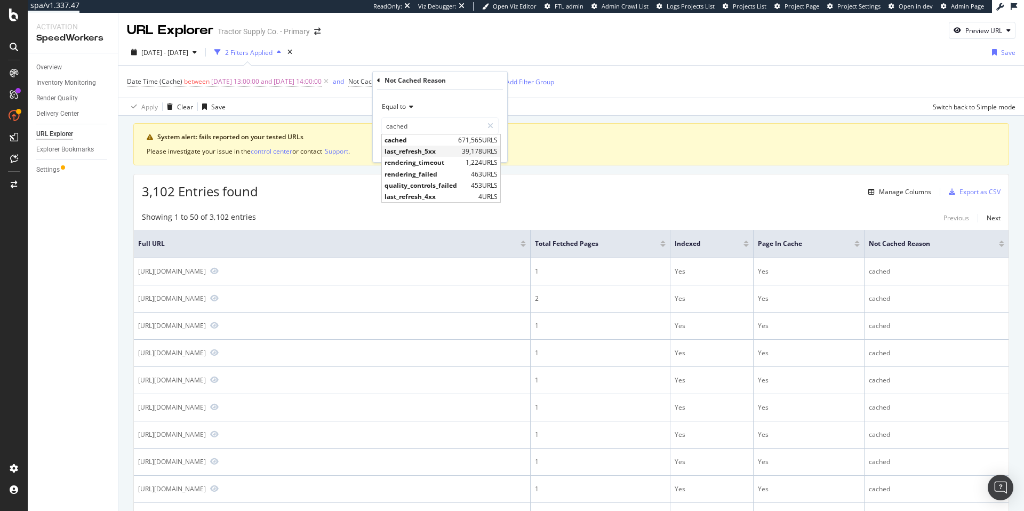
click at [437, 154] on span "last_refresh_5xx" at bounding box center [422, 151] width 75 height 9
type input "last_refresh_5xx"
click at [448, 126] on input "last_refresh_5xx" at bounding box center [432, 125] width 101 height 17
click at [443, 129] on input "last_refresh_5xx" at bounding box center [432, 125] width 101 height 17
click at [448, 95] on div "Equal to last_refresh_5xx last_refresh_5xx cached 671,565 URLS last_refresh_5xx…" at bounding box center [440, 126] width 134 height 73
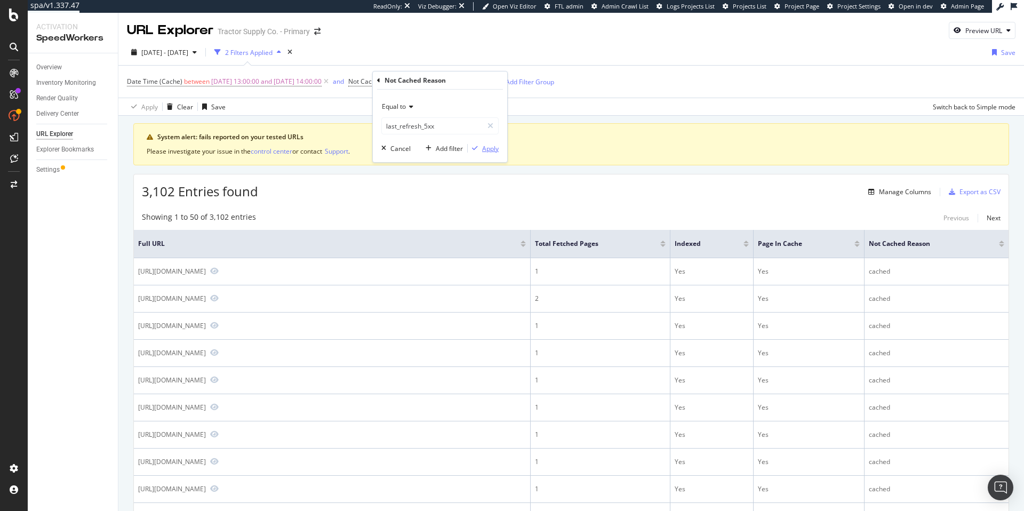
click at [487, 152] on div "Apply" at bounding box center [490, 148] width 17 height 9
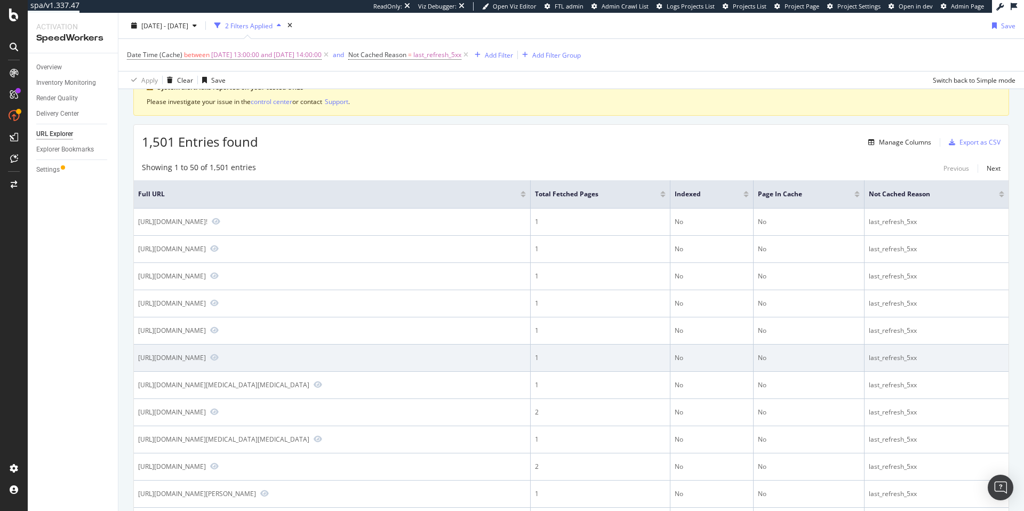
scroll to position [53, 0]
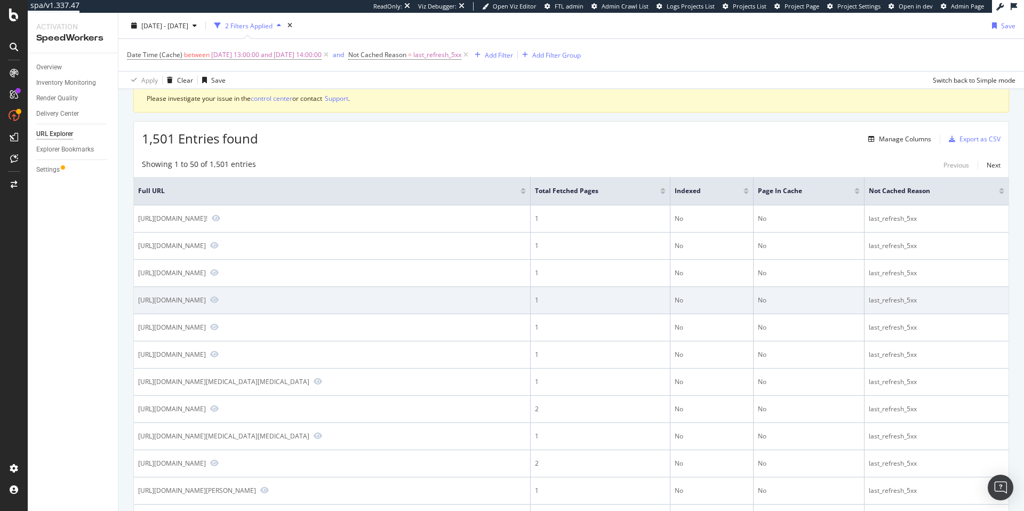
click at [206, 301] on div "https://www.tractorsupply.com/tsc/store_Pendleton-IN-46064_114" at bounding box center [172, 300] width 68 height 9
drag, startPoint x: 140, startPoint y: 301, endPoint x: 300, endPoint y: 300, distance: 160.1
click at [206, 300] on div "https://www.tractorsupply.com/tsc/store_Pendleton-IN-46064_114" at bounding box center [172, 300] width 68 height 9
drag, startPoint x: 203, startPoint y: 300, endPoint x: 284, endPoint y: 300, distance: 81.6
click at [206, 300] on div "https://www.tractorsupply.com/tsc/store_Pendleton-IN-46064_114" at bounding box center [172, 300] width 68 height 9
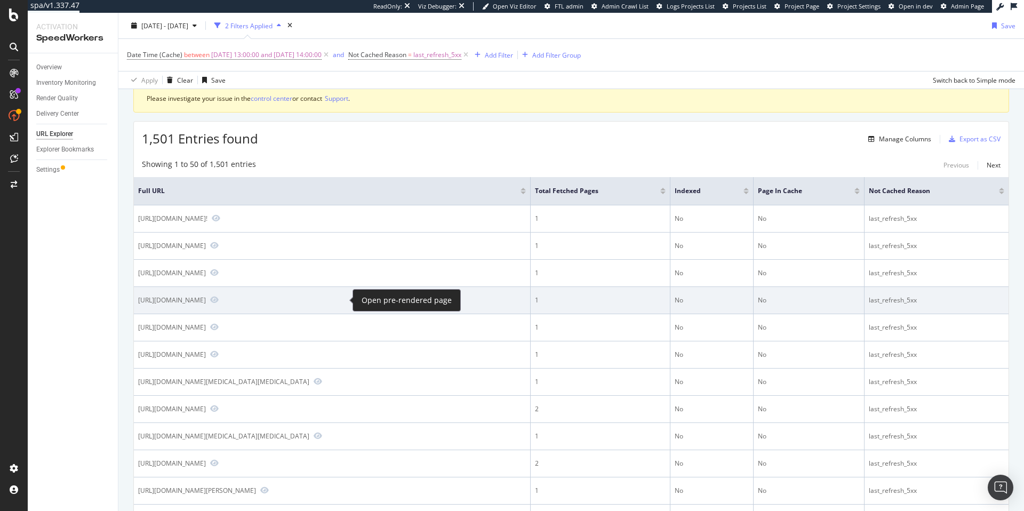
drag, startPoint x: 139, startPoint y: 302, endPoint x: 335, endPoint y: 302, distance: 196.3
click at [335, 302] on div "https://www.tractorsupply.com/tsc/store_Pendleton-IN-46064_114" at bounding box center [332, 301] width 388 height 10
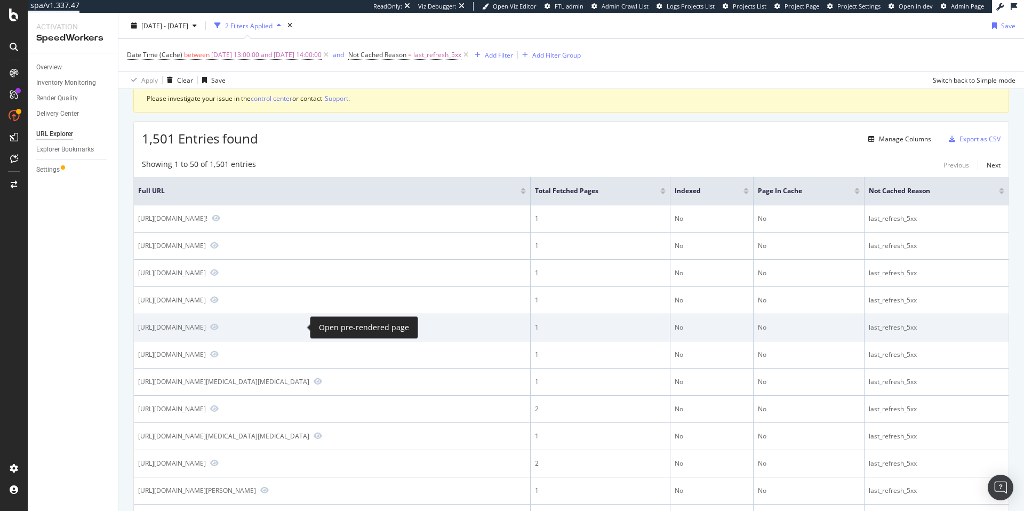
drag, startPoint x: 139, startPoint y: 328, endPoint x: 293, endPoint y: 330, distance: 154.7
click at [293, 330] on div "https://www.tractorsupply.com/tsc/store_Collierville" at bounding box center [332, 328] width 388 height 10
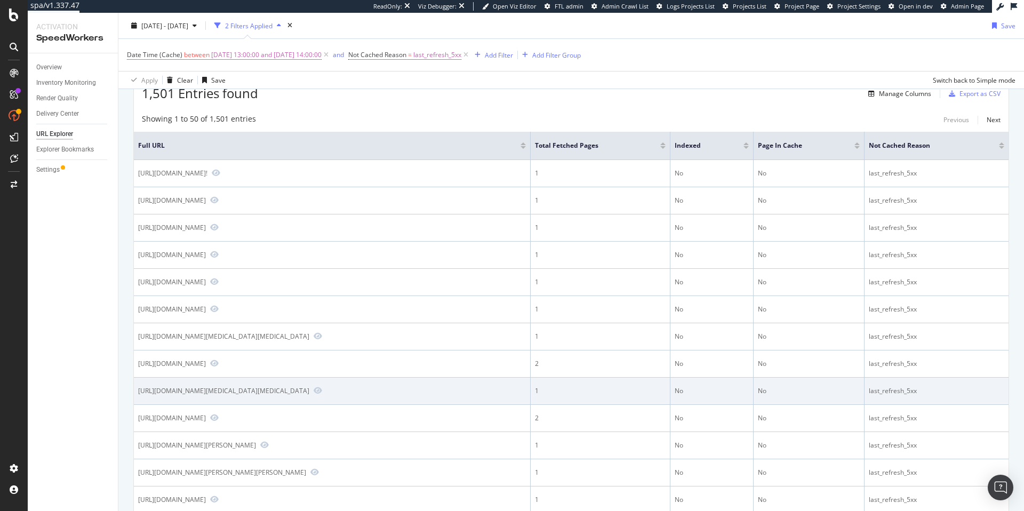
scroll to position [99, 0]
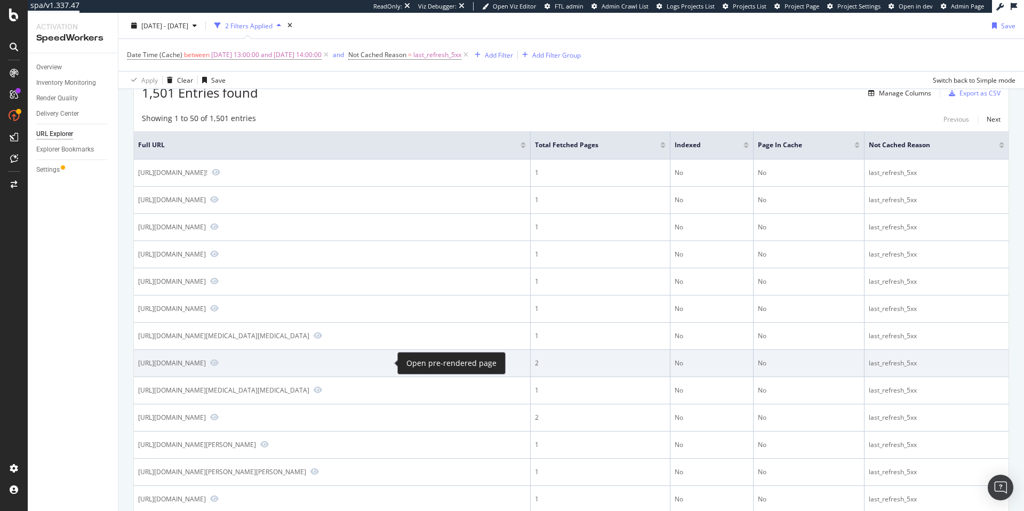
drag, startPoint x: 139, startPoint y: 364, endPoint x: 380, endPoint y: 363, distance: 241.1
click at [380, 363] on div "[URL][DOMAIN_NAME]" at bounding box center [332, 364] width 388 height 10
click at [219, 365] on icon "Preview https://www.tractorsupply.com/tsc/product/mometavet-otic-suspension-259…" at bounding box center [214, 362] width 9 height 7
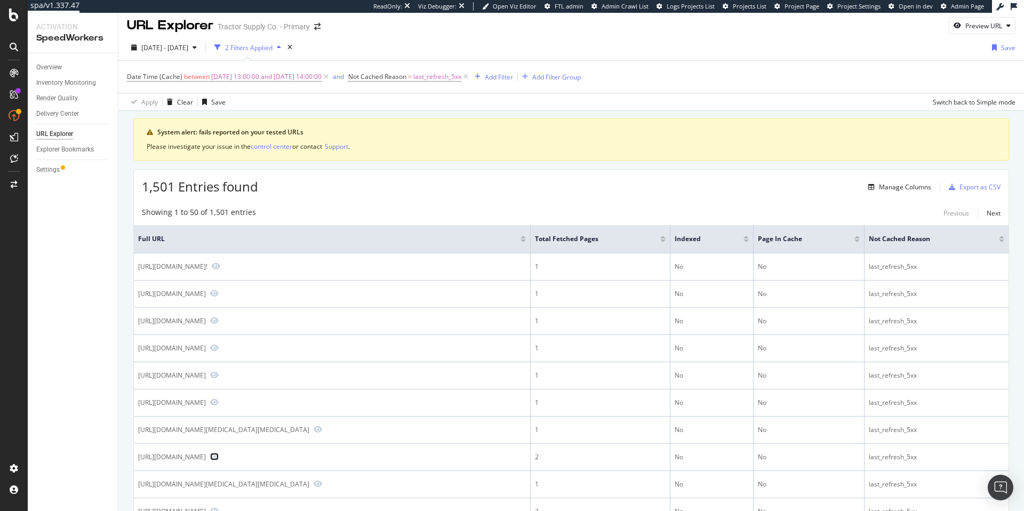
scroll to position [0, 0]
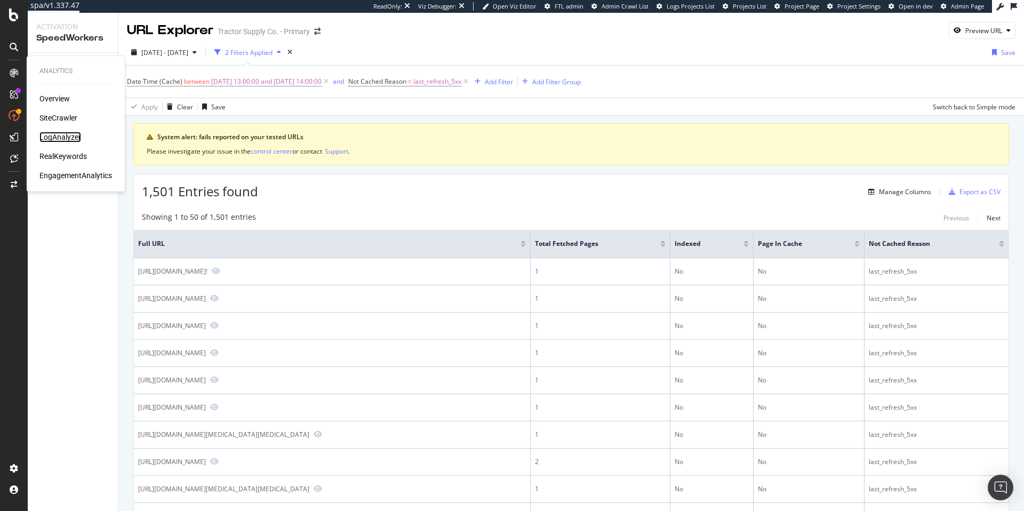
click at [58, 139] on div "LogAnalyzer" at bounding box center [60, 137] width 42 height 11
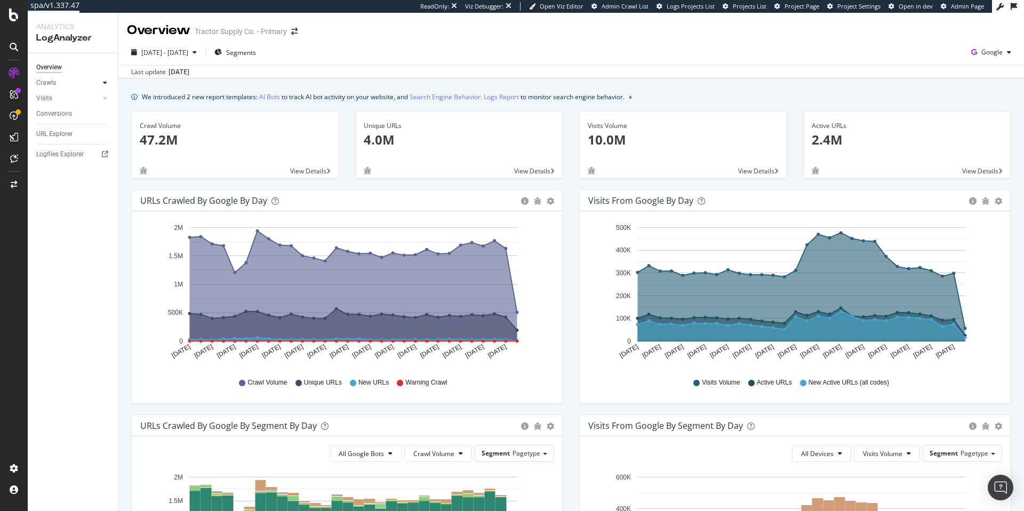
click at [106, 83] on icon at bounding box center [105, 82] width 4 height 6
click at [71, 139] on div "HTTP Codes" at bounding box center [59, 140] width 36 height 11
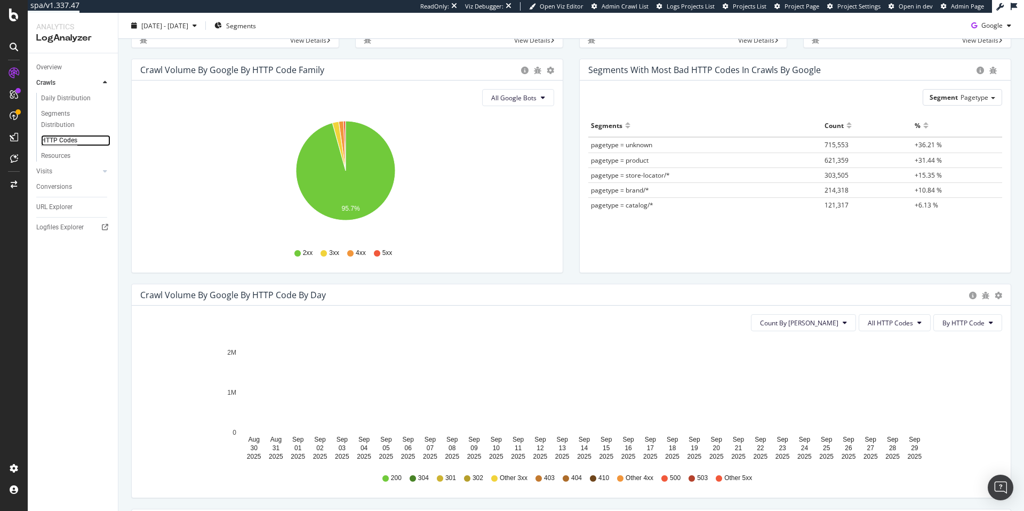
scroll to position [162, 0]
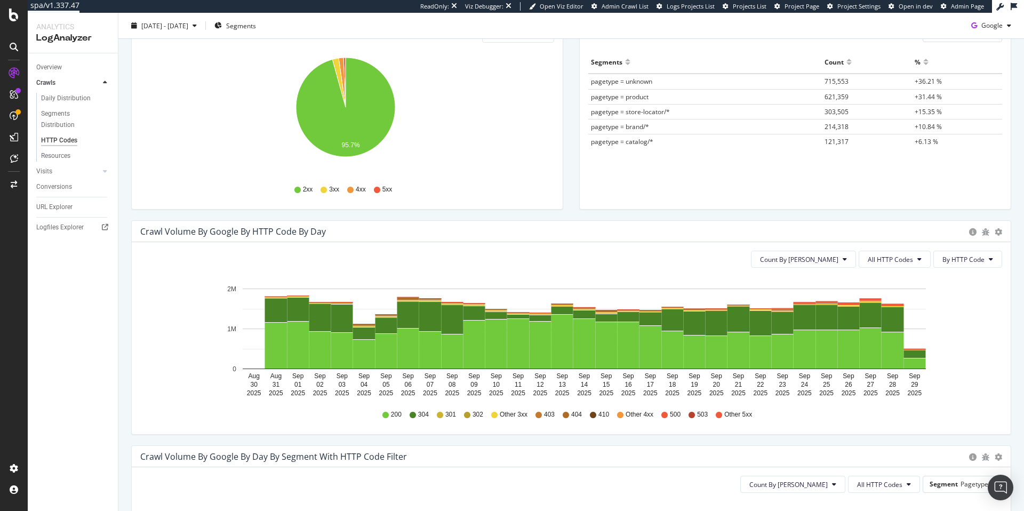
click at [671, 415] on span "500" at bounding box center [675, 414] width 11 height 9
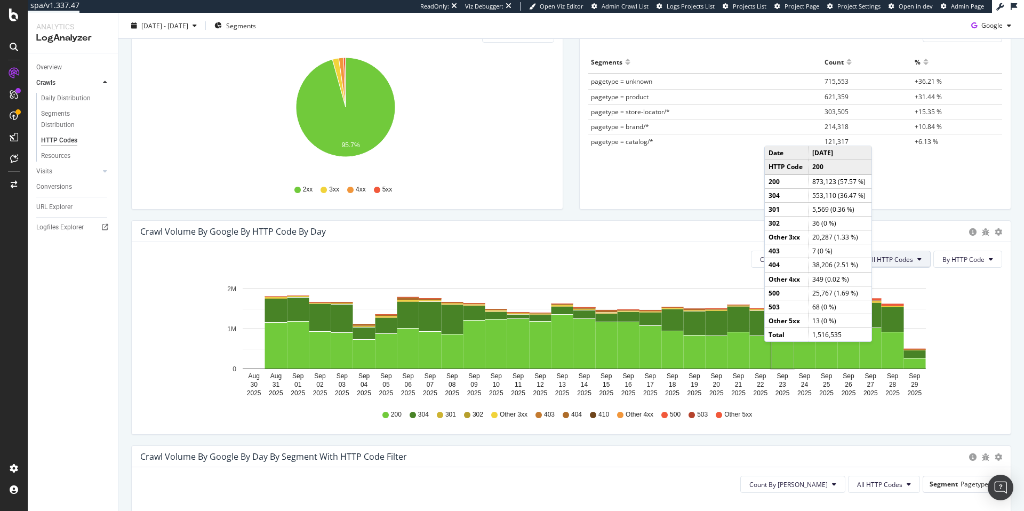
click at [915, 257] on button "All HTTP Codes" at bounding box center [895, 259] width 72 height 17
click at [882, 378] on span "5xx family" at bounding box center [889, 380] width 54 height 10
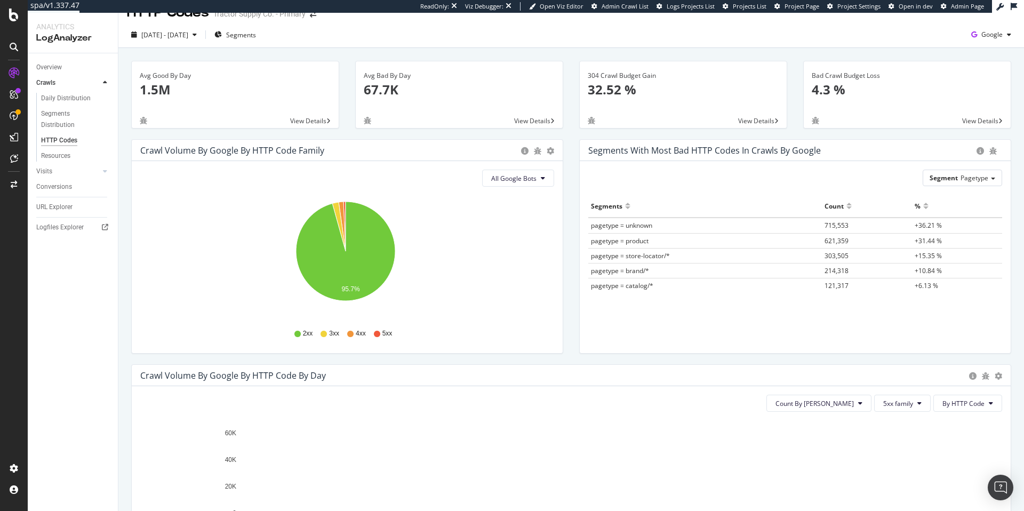
scroll to position [0, 0]
